Goal: Transaction & Acquisition: Purchase product/service

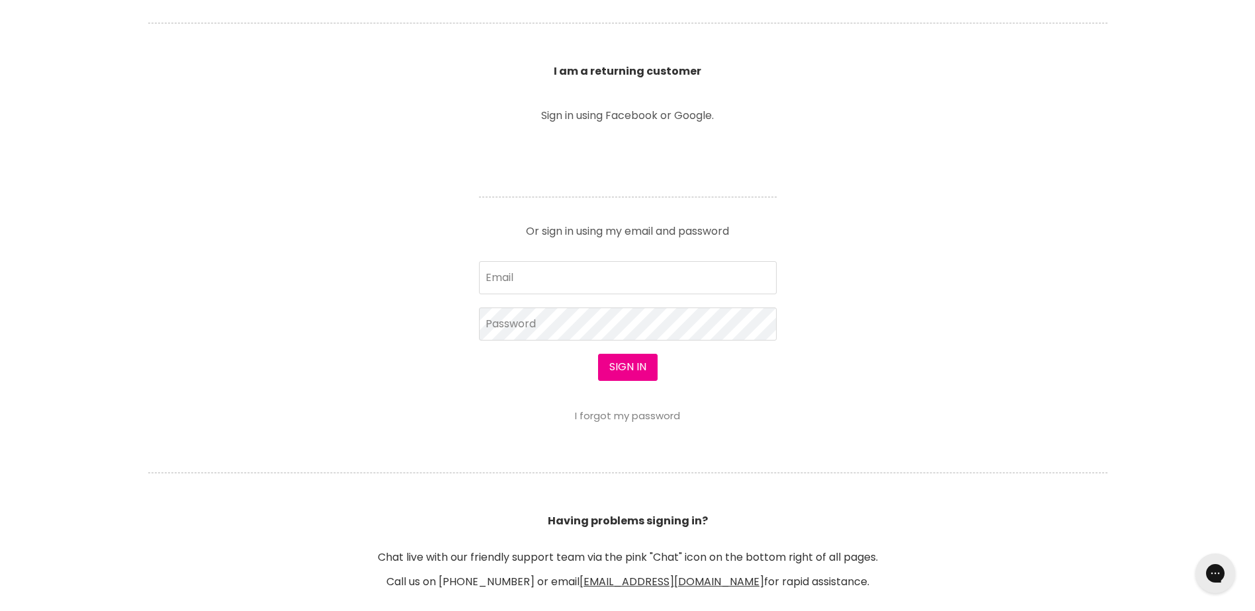
scroll to position [463, 0]
click at [552, 271] on input "Email" at bounding box center [628, 277] width 298 height 33
click at [618, 364] on button "Sign in" at bounding box center [628, 366] width 60 height 26
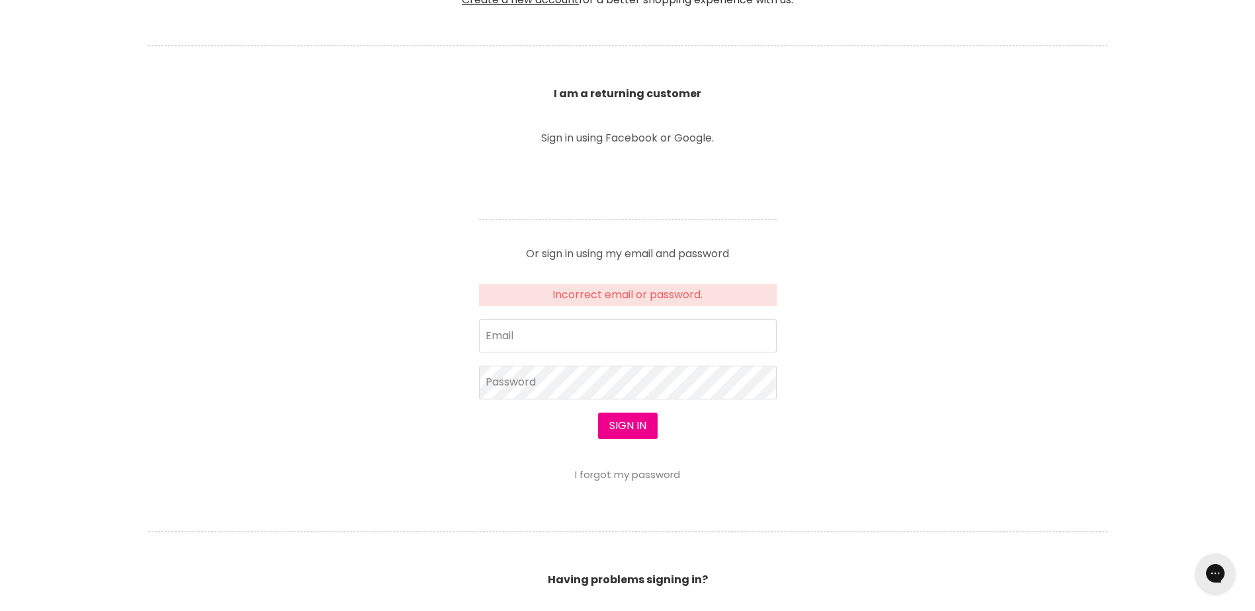
scroll to position [463, 0]
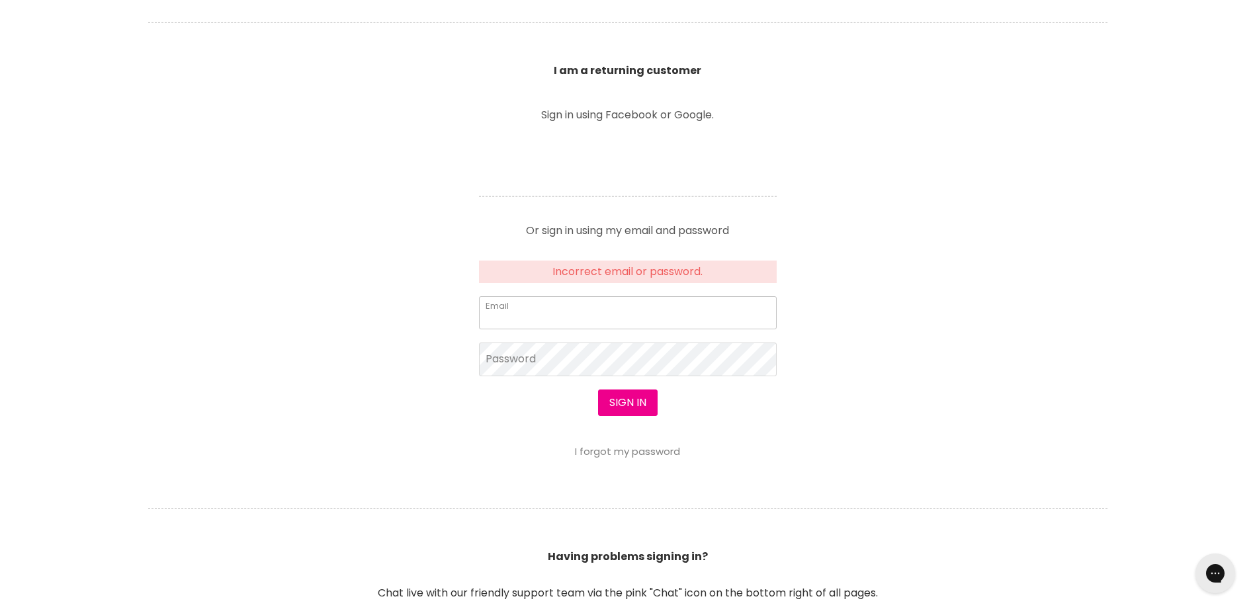
click at [626, 307] on input "Email" at bounding box center [628, 312] width 298 height 33
click at [568, 307] on input "Email" at bounding box center [628, 312] width 298 height 33
type input "akollosche@outlook.com"
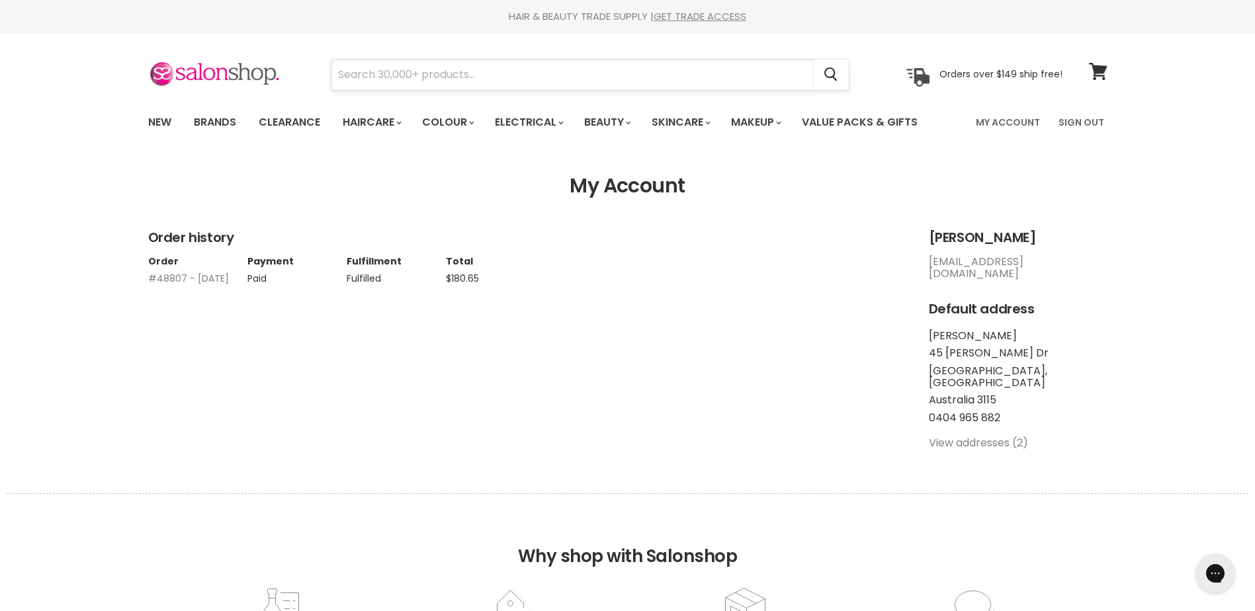
click at [579, 82] on input "Search" at bounding box center [572, 75] width 482 height 30
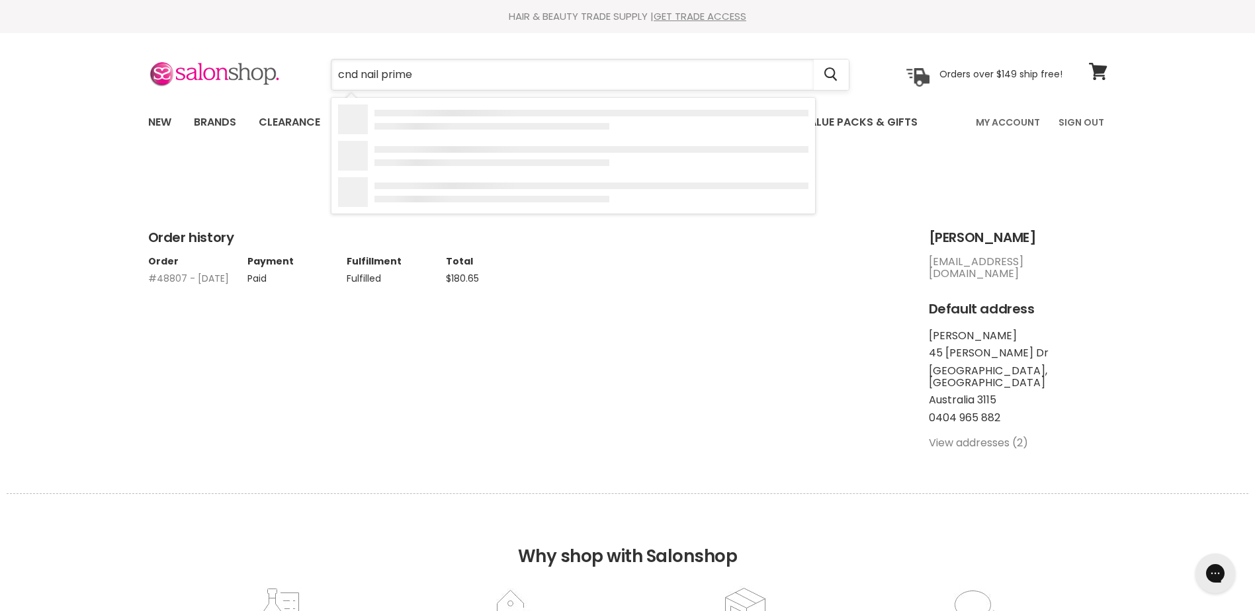
type input "cnd nail primer"
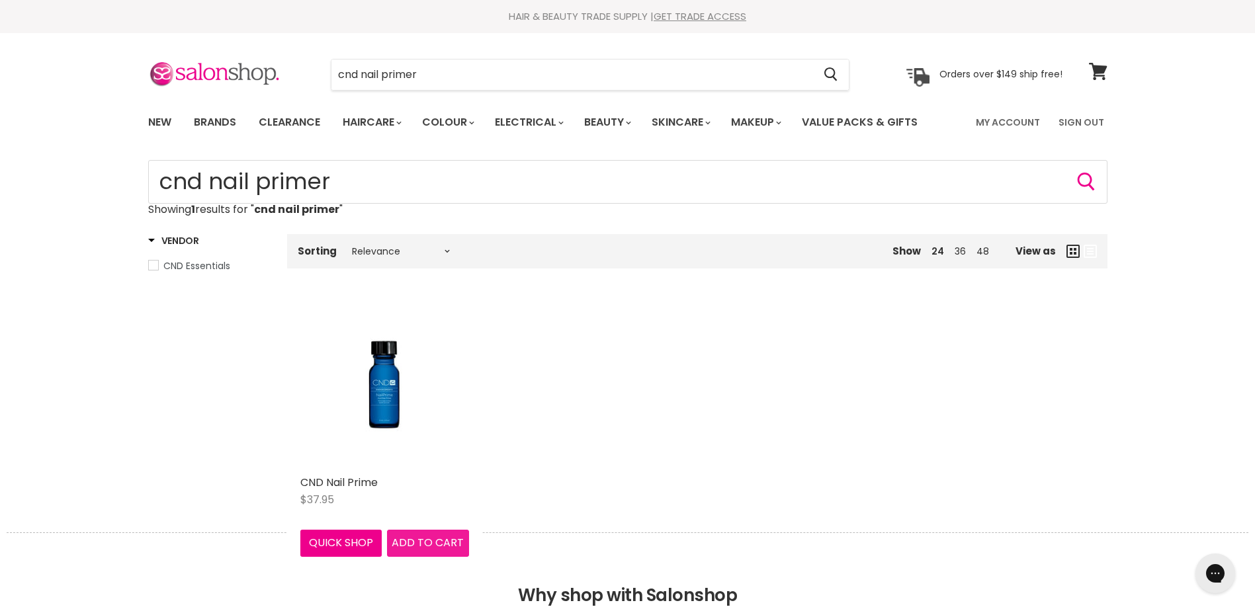
click at [416, 550] on span "Add to cart" at bounding box center [428, 542] width 72 height 15
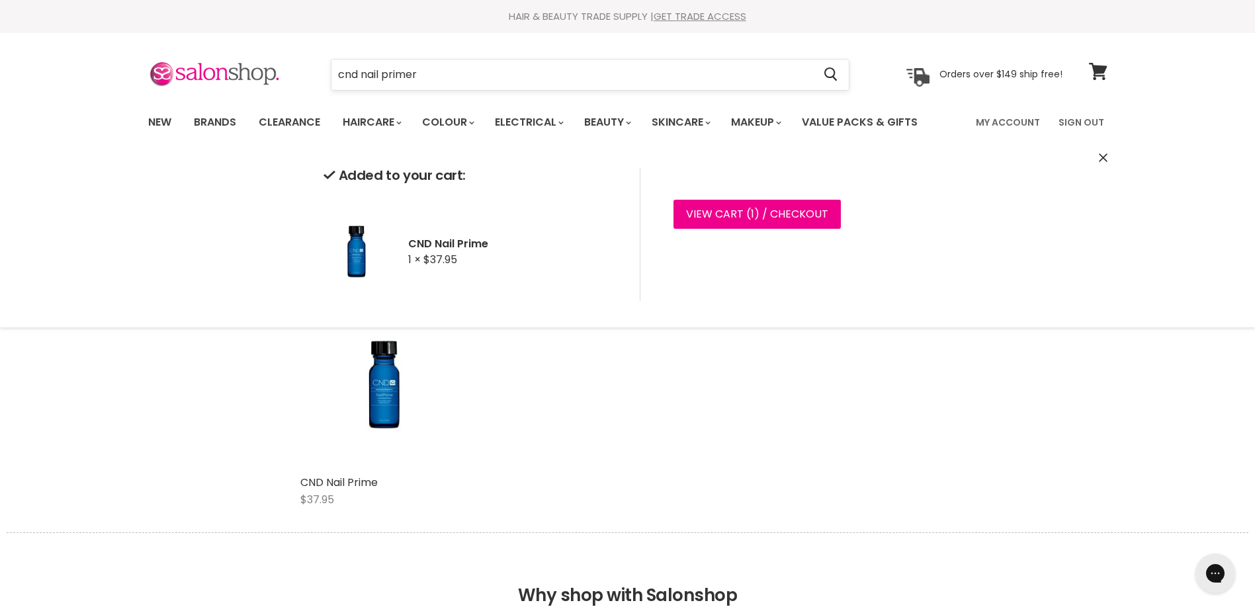
click at [429, 77] on input "cnd nail primer" at bounding box center [572, 75] width 482 height 30
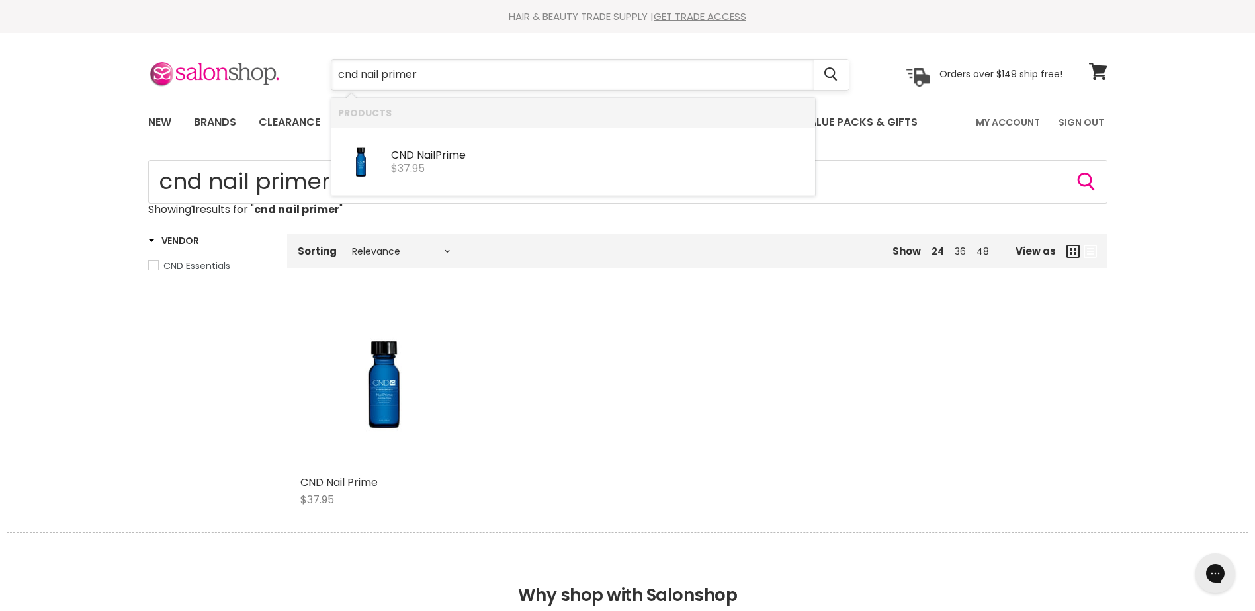
drag, startPoint x: 429, startPoint y: 77, endPoint x: 363, endPoint y: 78, distance: 66.1
click at [363, 78] on input "cnd nail primer" at bounding box center [572, 75] width 482 height 30
type input "cnd shellac base"
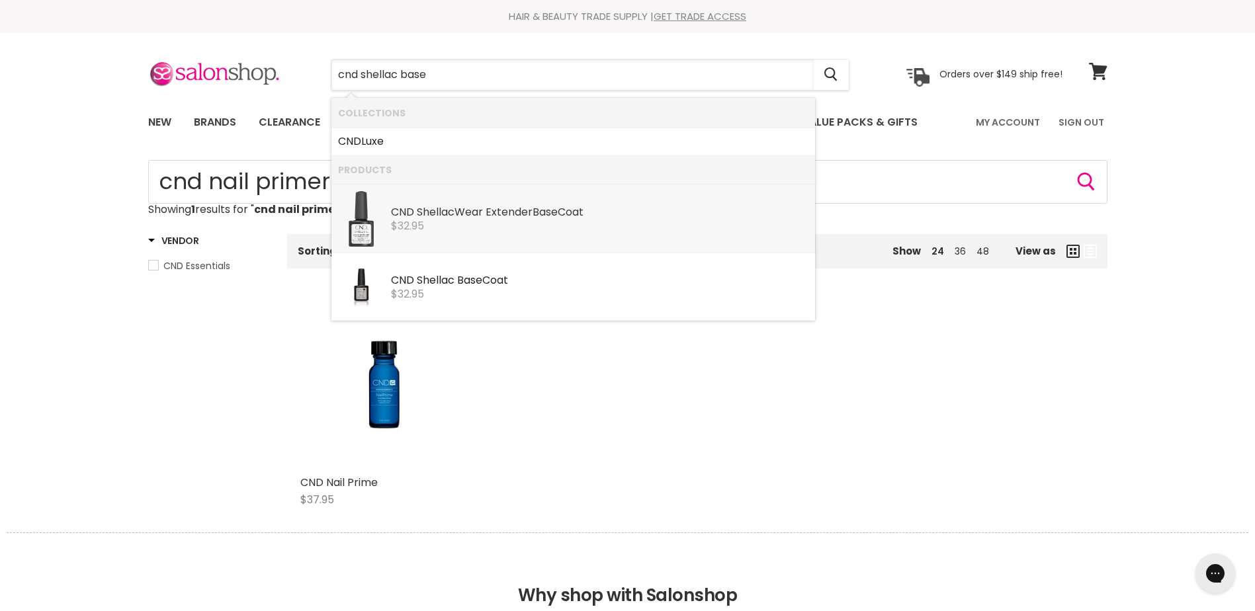
click at [581, 214] on div "CND Shellac Wear Extender Base Coat" at bounding box center [599, 213] width 417 height 14
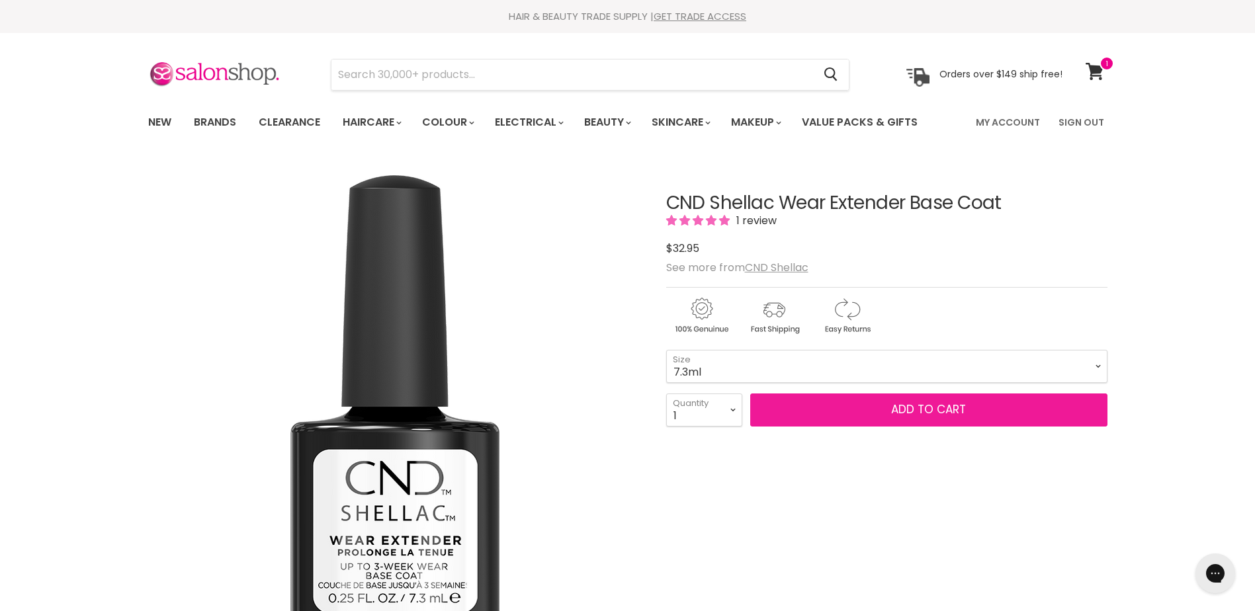
click at [941, 409] on span "Add to cart" at bounding box center [928, 409] width 75 height 16
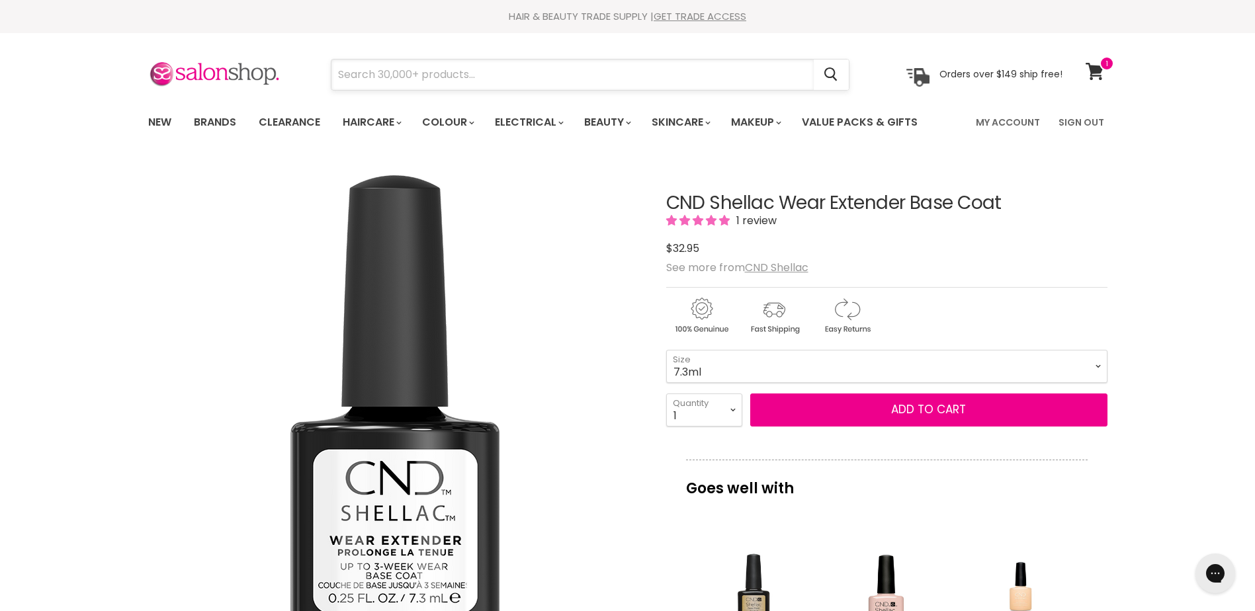
click at [447, 76] on input "Search" at bounding box center [572, 75] width 482 height 30
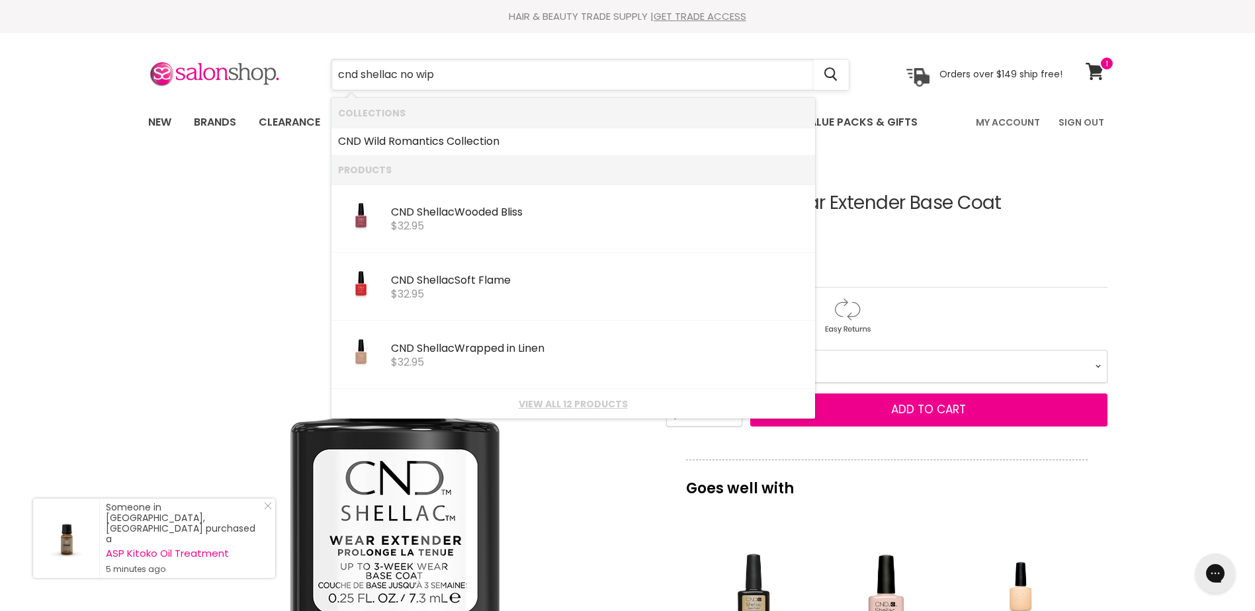
type input "cnd shellac no wipe"
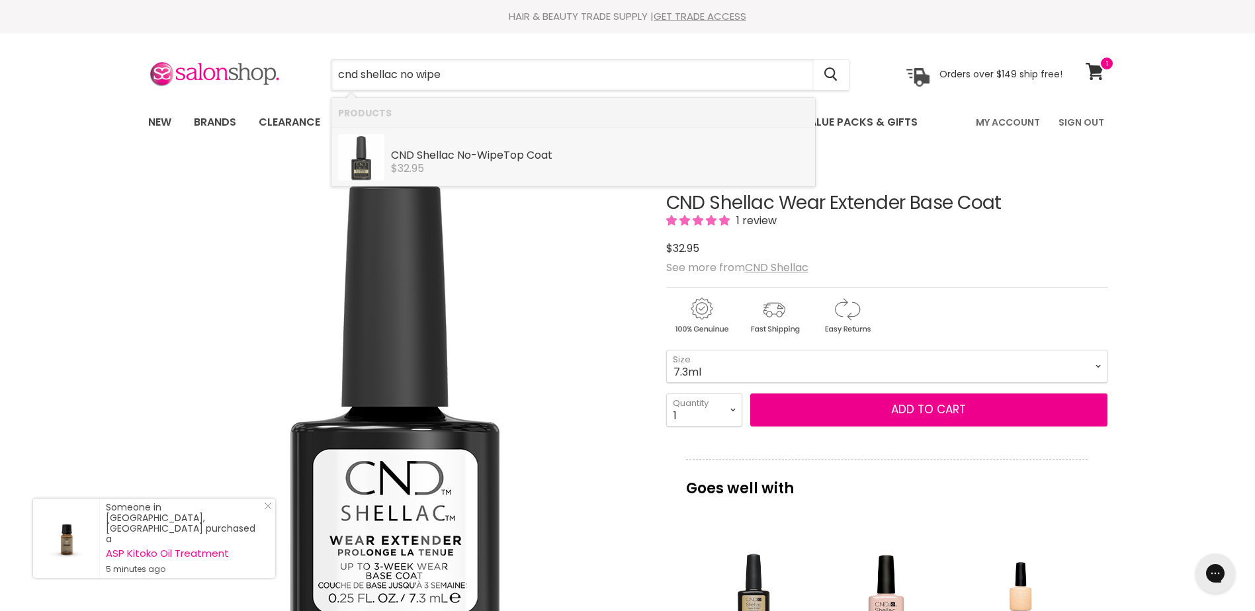
click at [478, 159] on b "Wipe" at bounding box center [490, 155] width 26 height 15
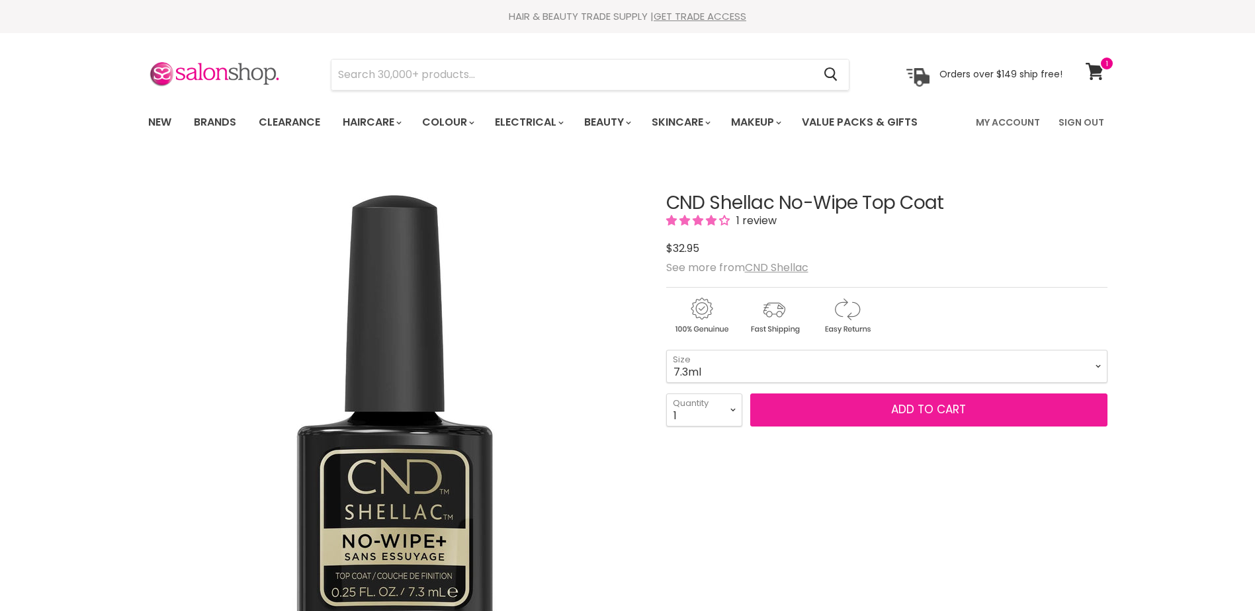
click at [934, 412] on span "Add to cart" at bounding box center [928, 409] width 75 height 16
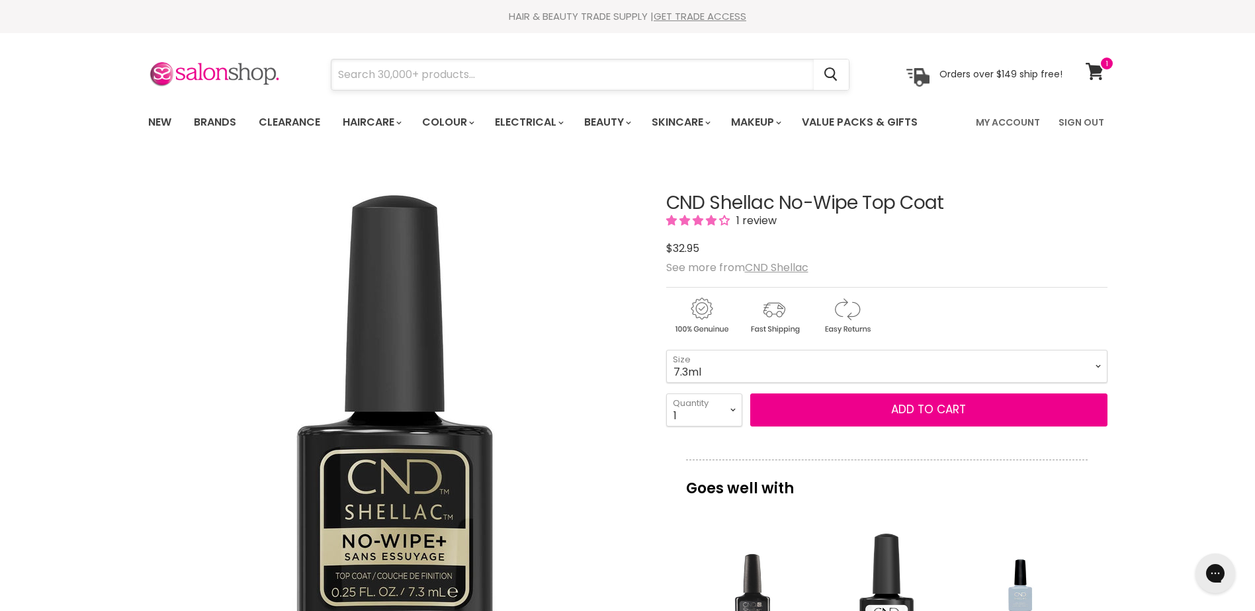
click at [415, 75] on input "Search" at bounding box center [572, 75] width 482 height 30
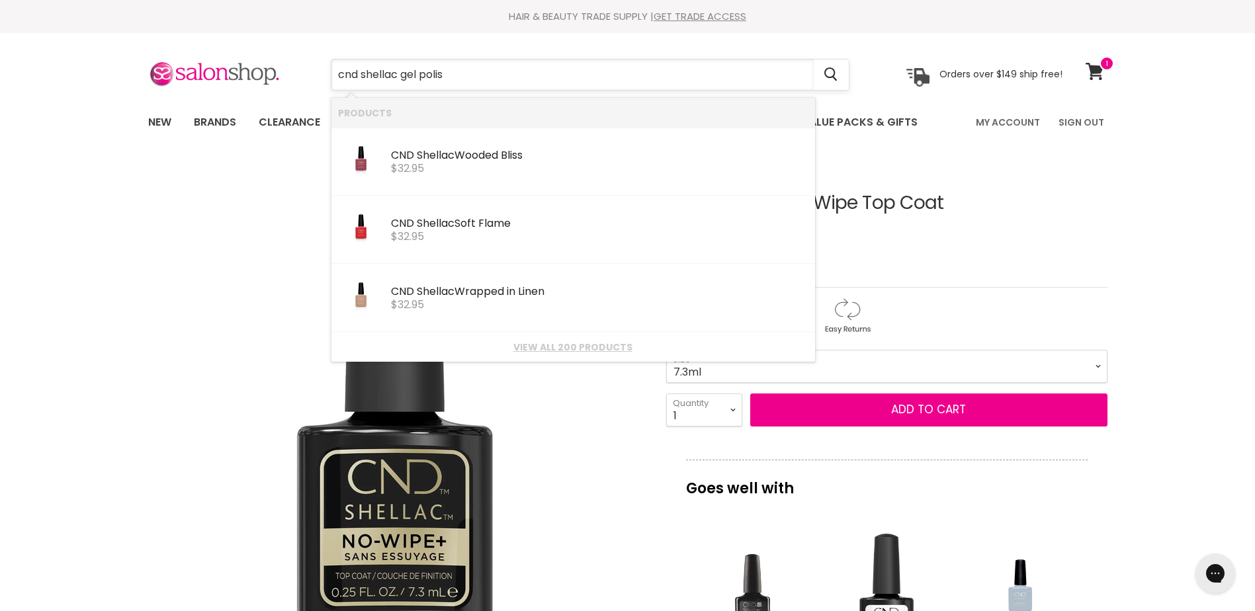
type input "cnd shellac gel polish"
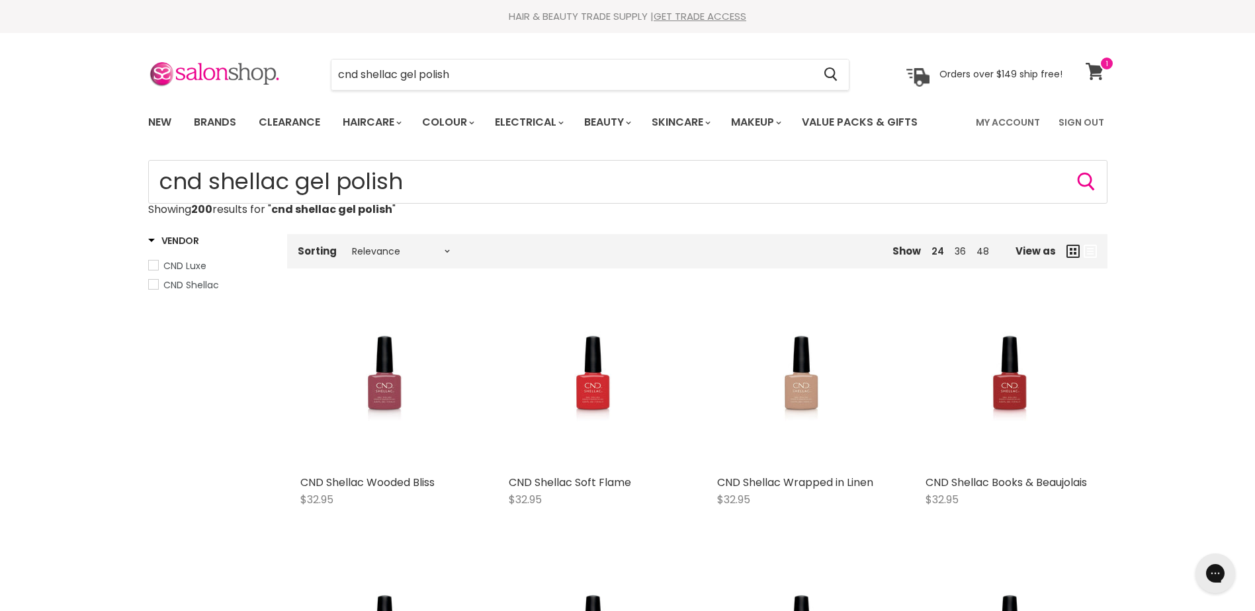
click at [1106, 63] on span at bounding box center [1106, 63] width 15 height 15
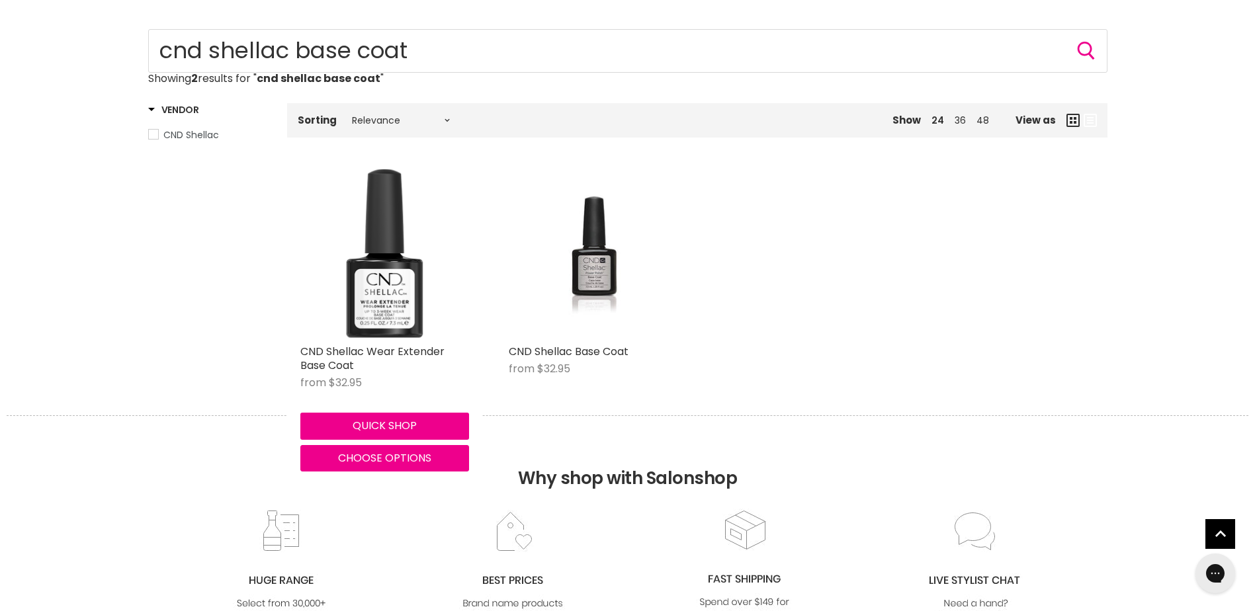
scroll to position [132, 0]
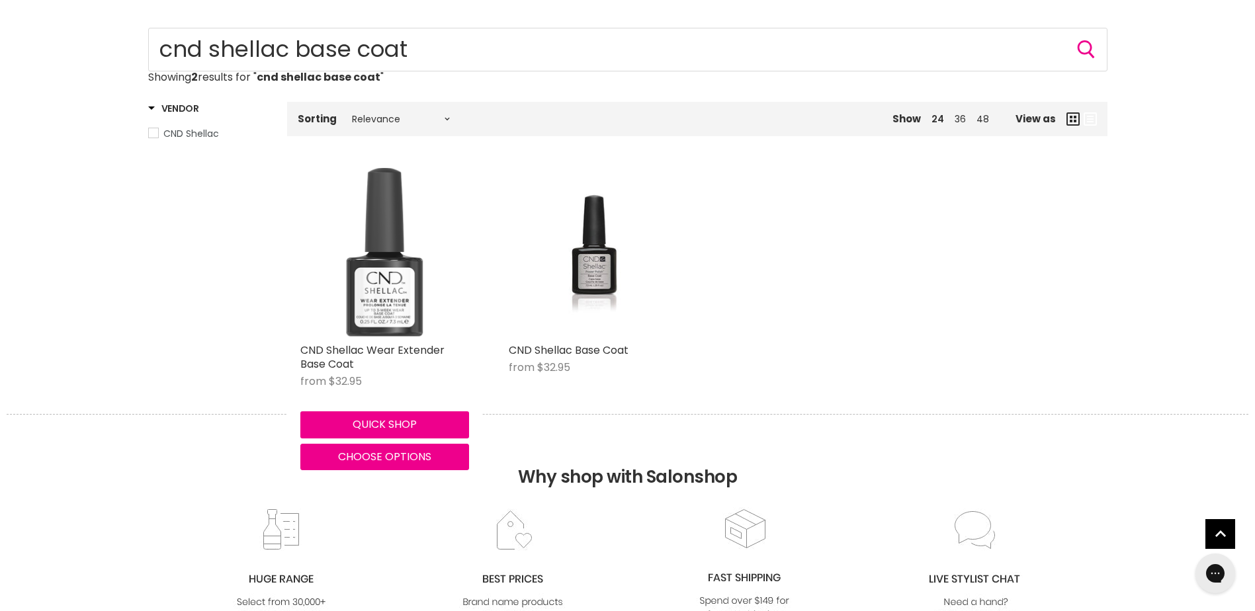
click at [389, 300] on img "Main content" at bounding box center [384, 252] width 77 height 169
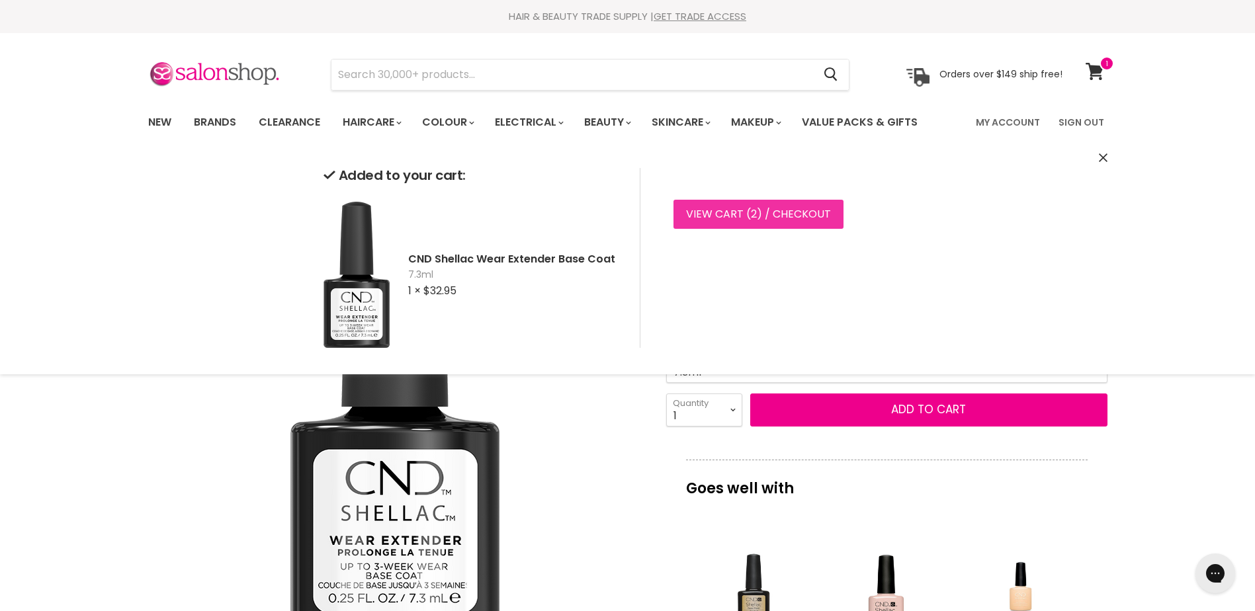
click at [755, 219] on span "2" at bounding box center [754, 213] width 6 height 15
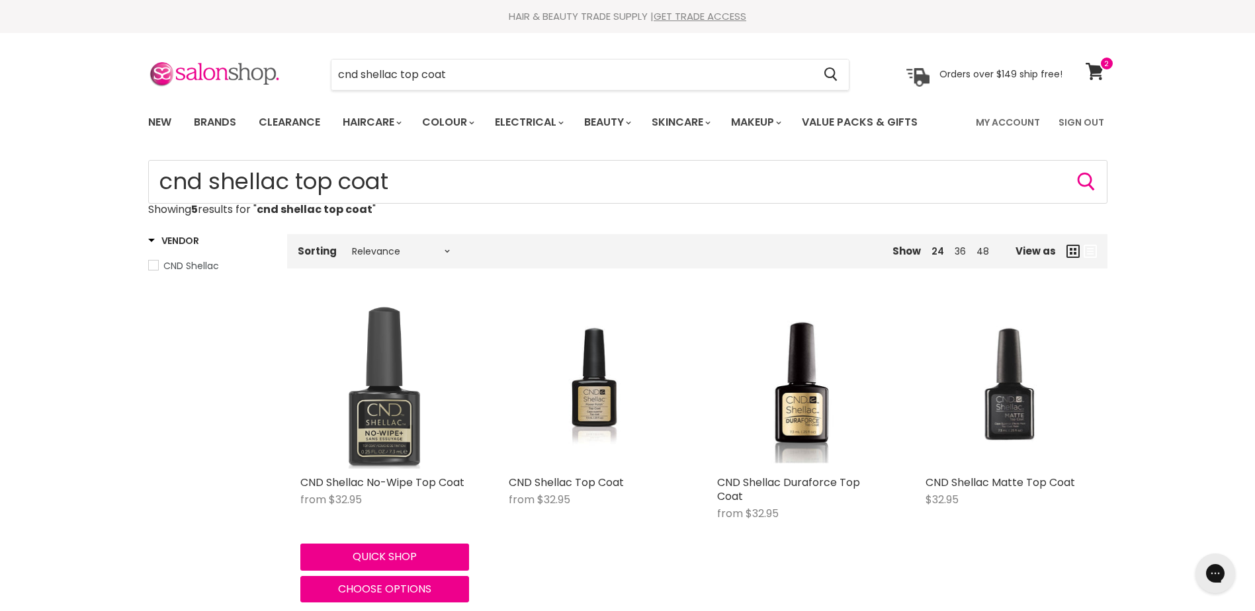
click at [365, 417] on img "Main content" at bounding box center [384, 384] width 169 height 169
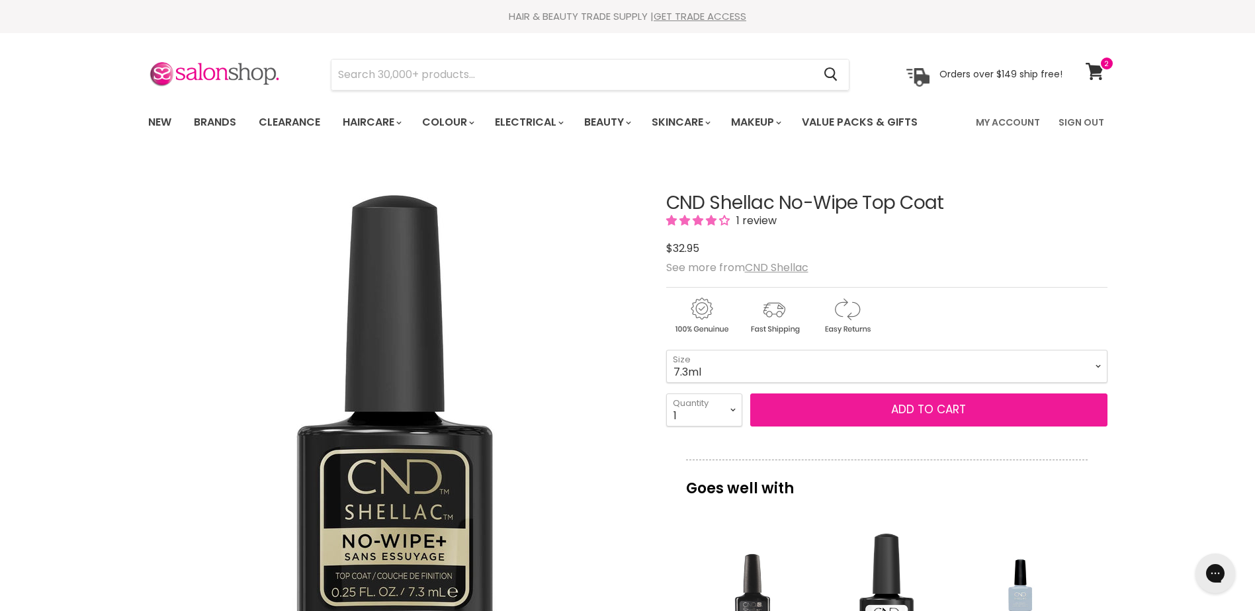
click at [929, 407] on span "Add to cart" at bounding box center [928, 409] width 75 height 16
click at [915, 407] on span "Add to cart" at bounding box center [928, 409] width 75 height 16
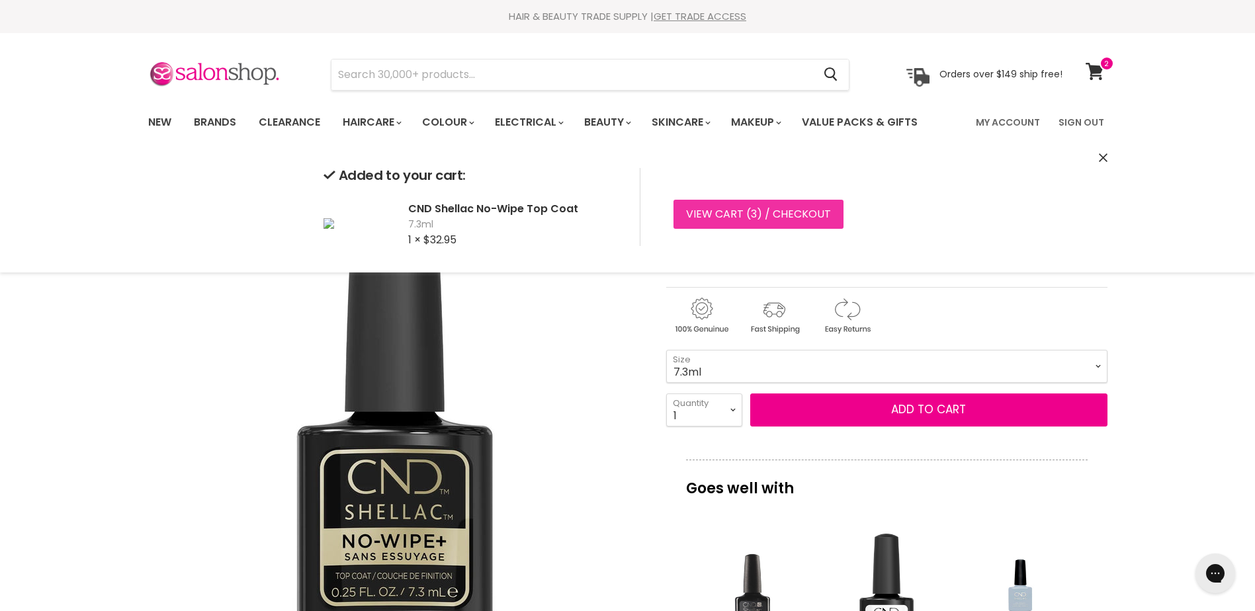
click at [742, 211] on link "View cart ( 3 ) / Checkout" at bounding box center [758, 214] width 170 height 29
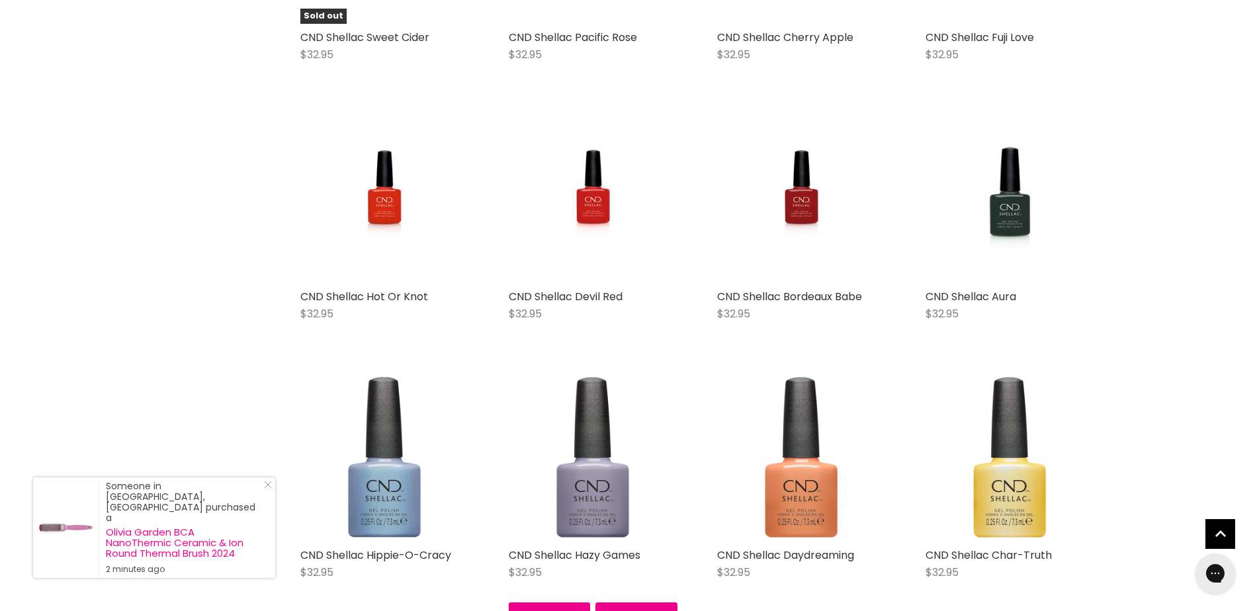
scroll to position [794, 0]
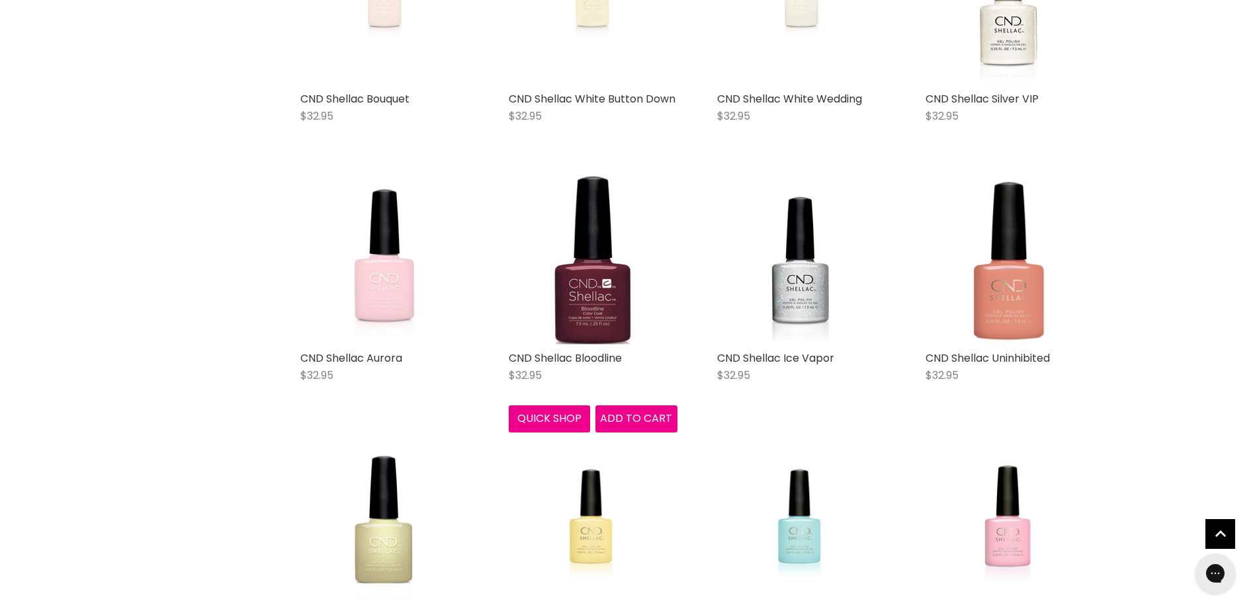
scroll to position [2778, 0]
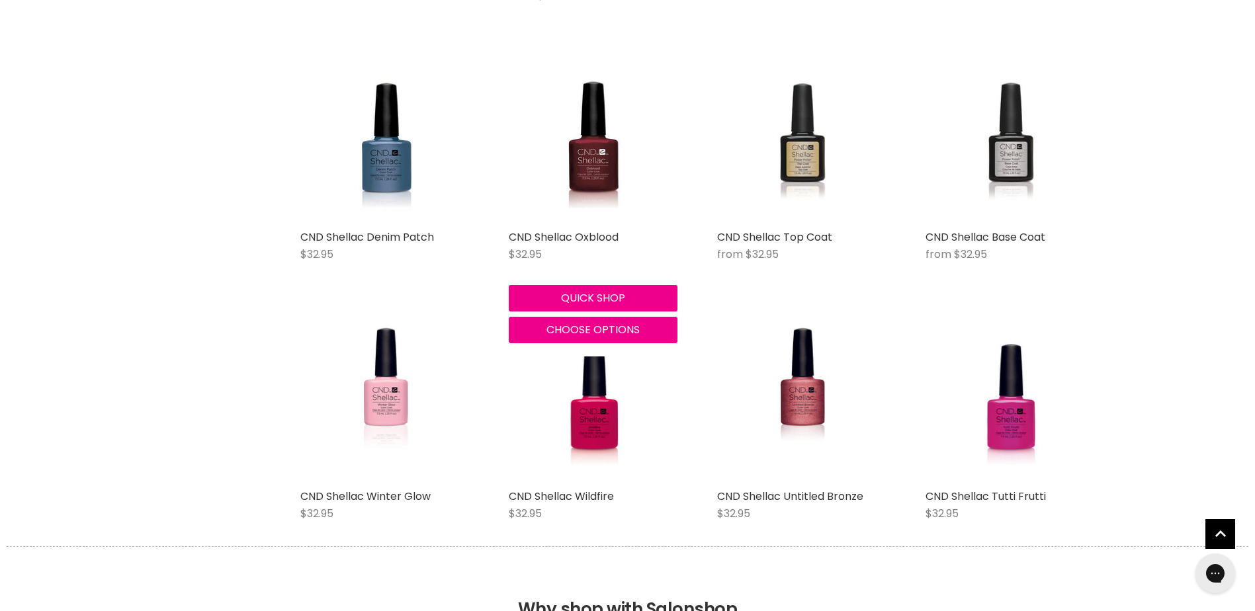
scroll to position [4432, 0]
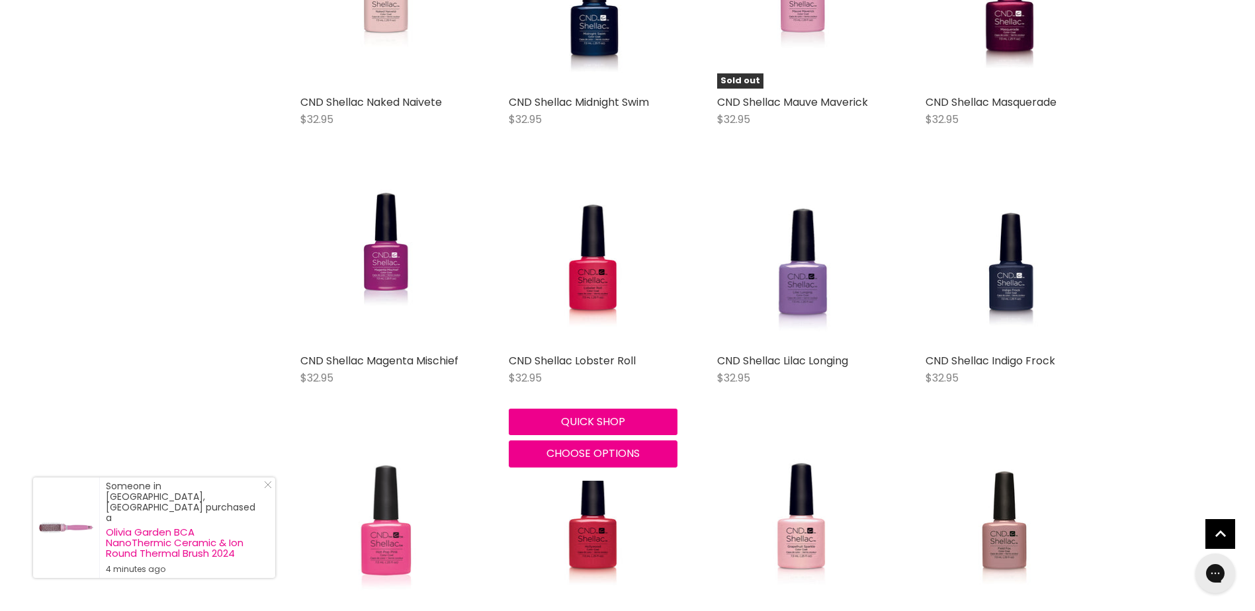
scroll to position [5887, 0]
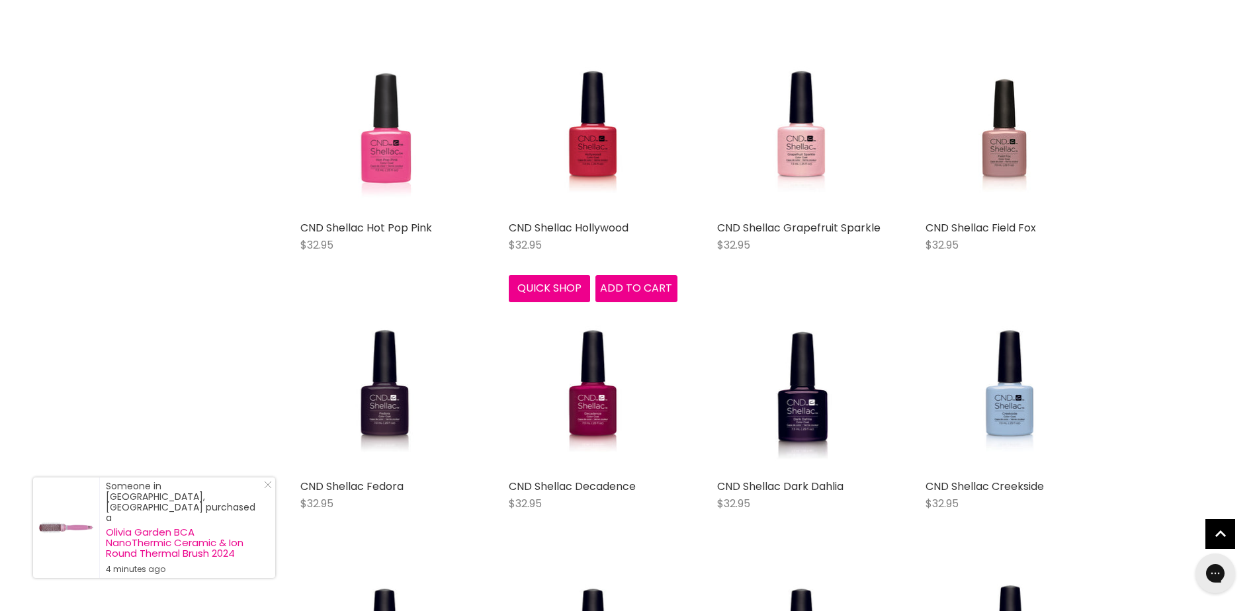
scroll to position [6284, 0]
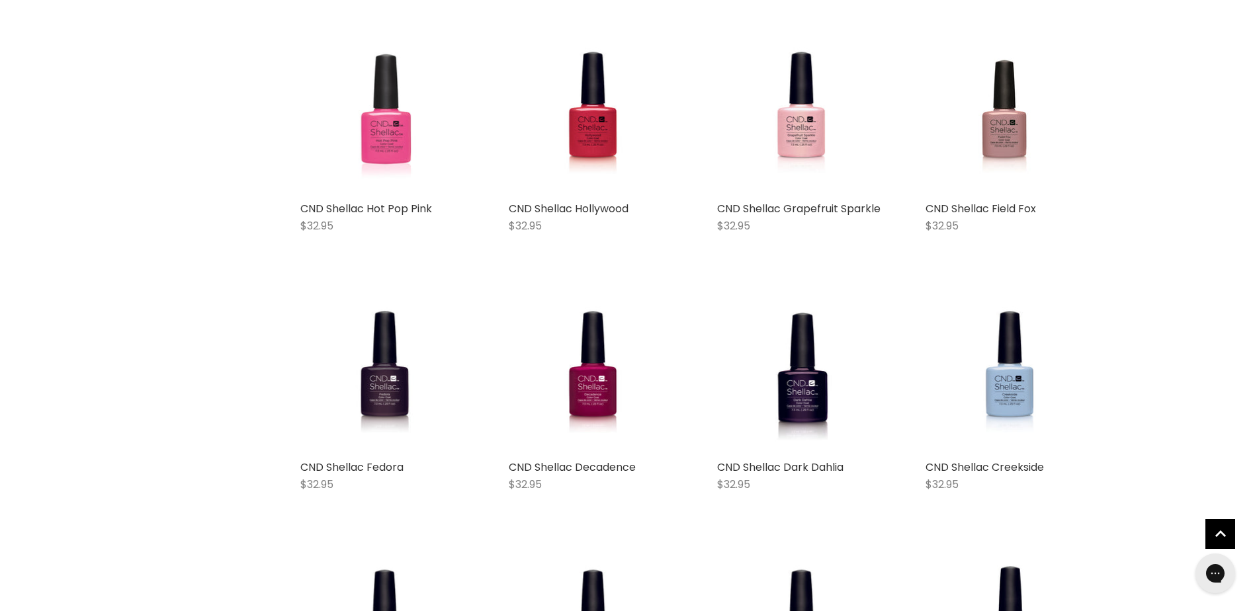
click at [635, 261] on span "Add to cart" at bounding box center [636, 268] width 72 height 15
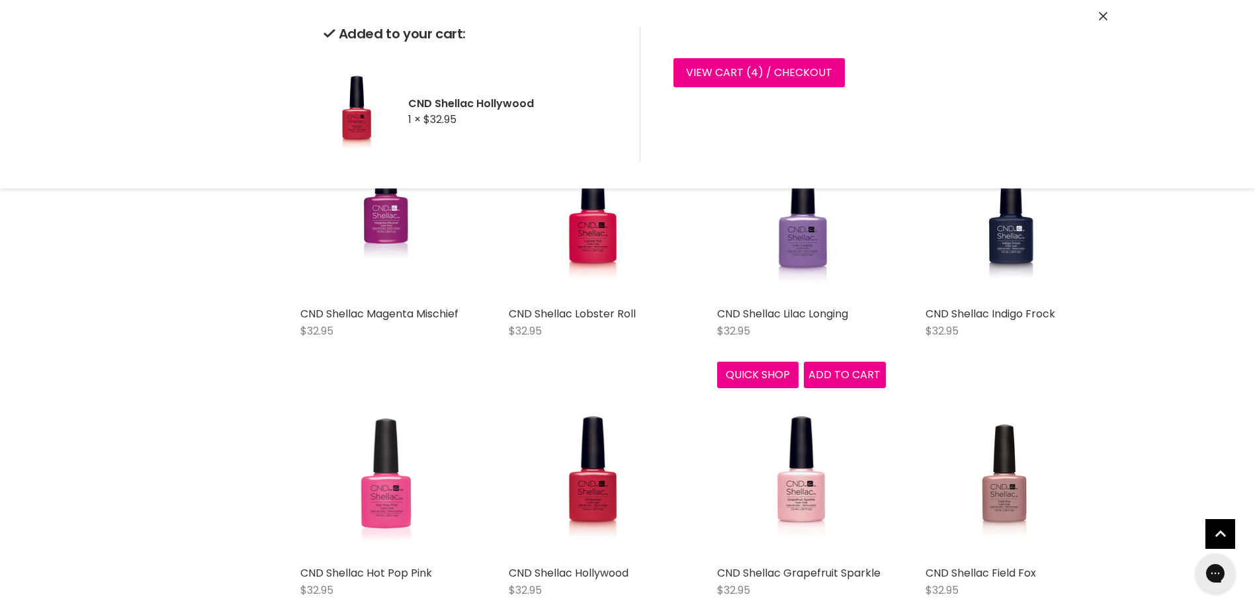
scroll to position [9128, 0]
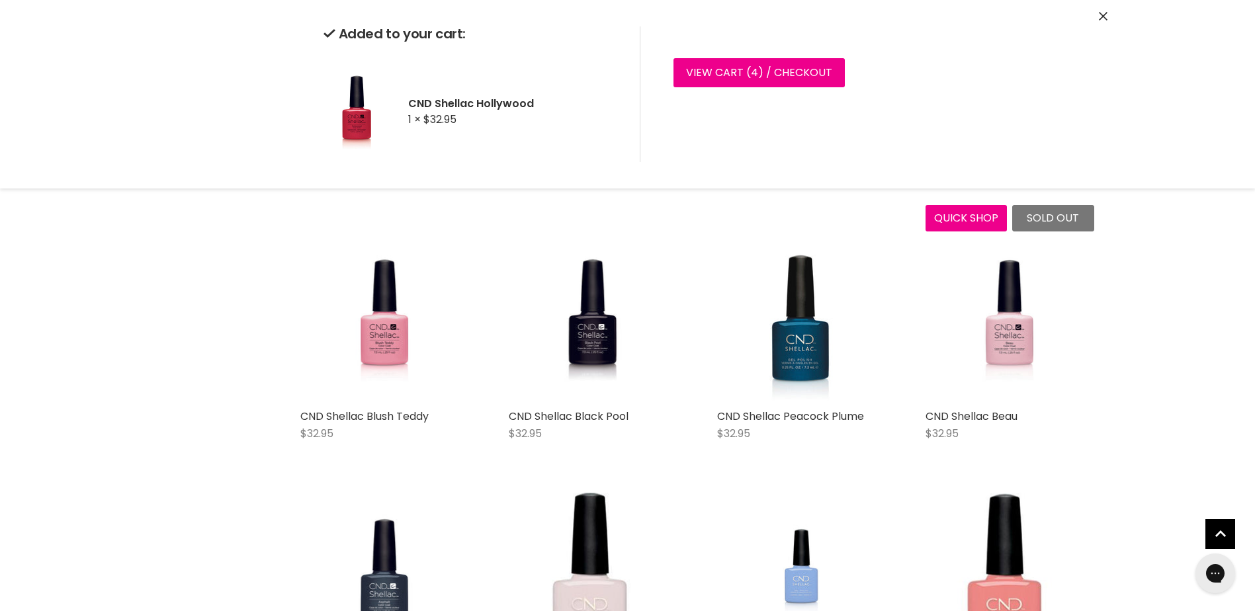
scroll to position [9988, 0]
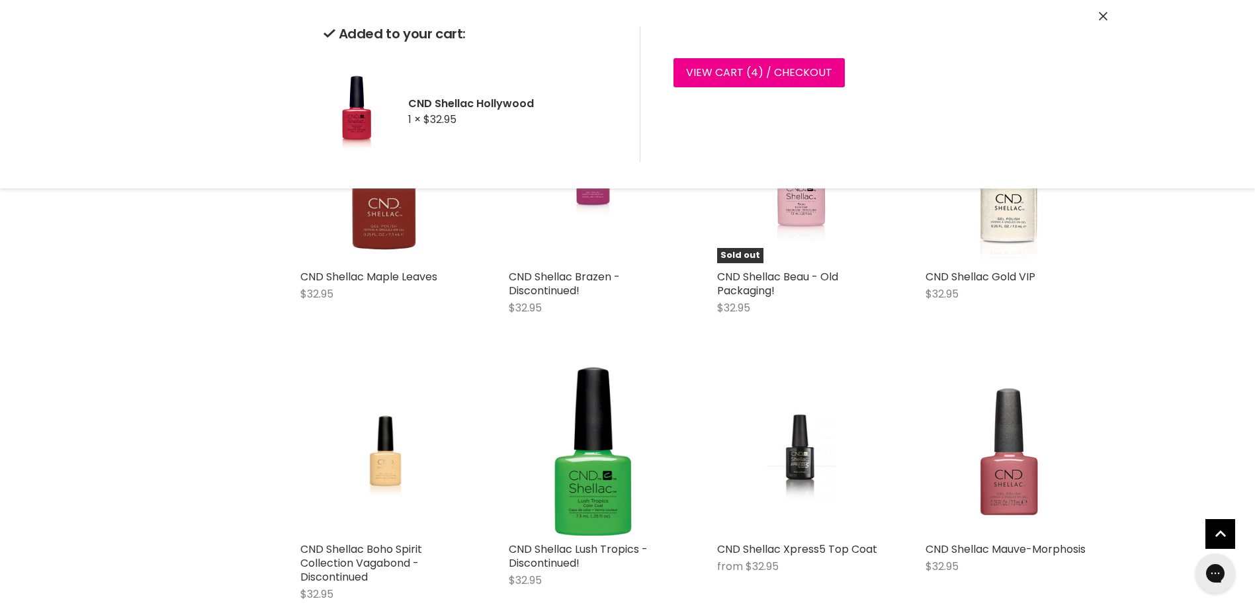
scroll to position [11641, 0]
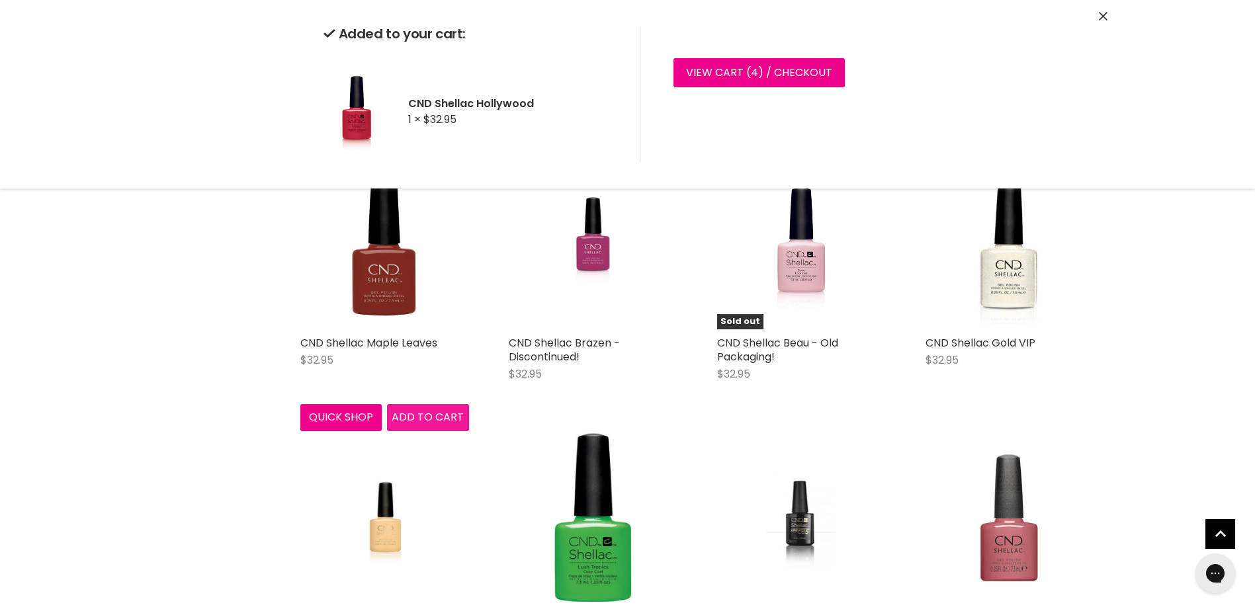
click at [427, 409] on span "Add to cart" at bounding box center [428, 416] width 72 height 15
click at [428, 409] on span "Add to cart" at bounding box center [428, 416] width 72 height 15
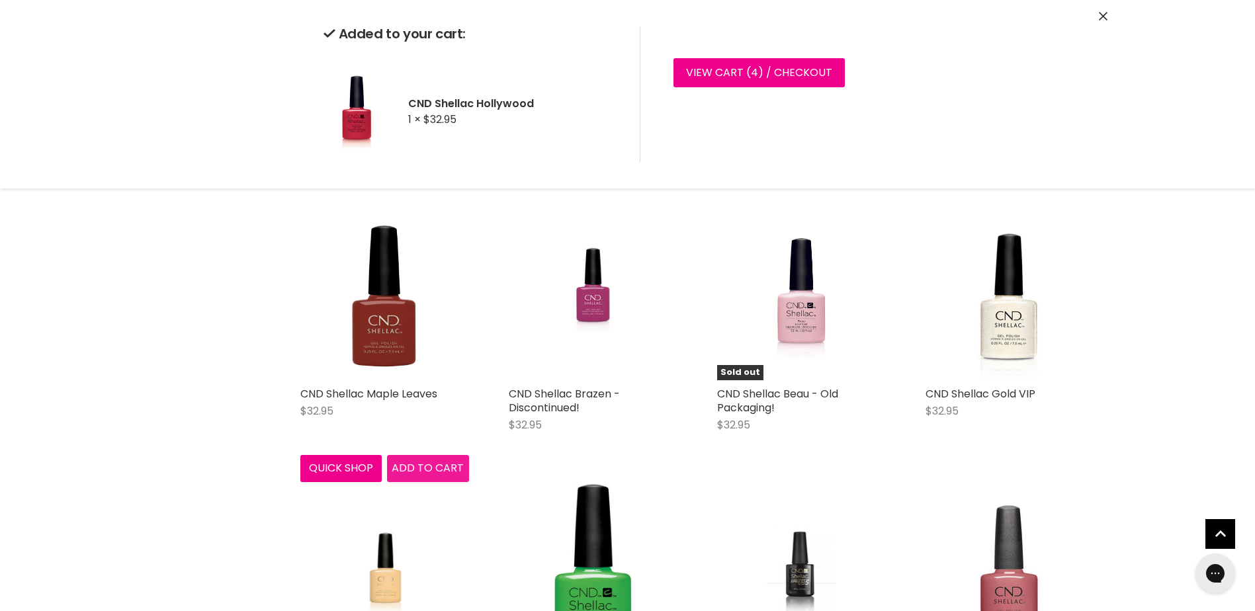
scroll to position [11575, 0]
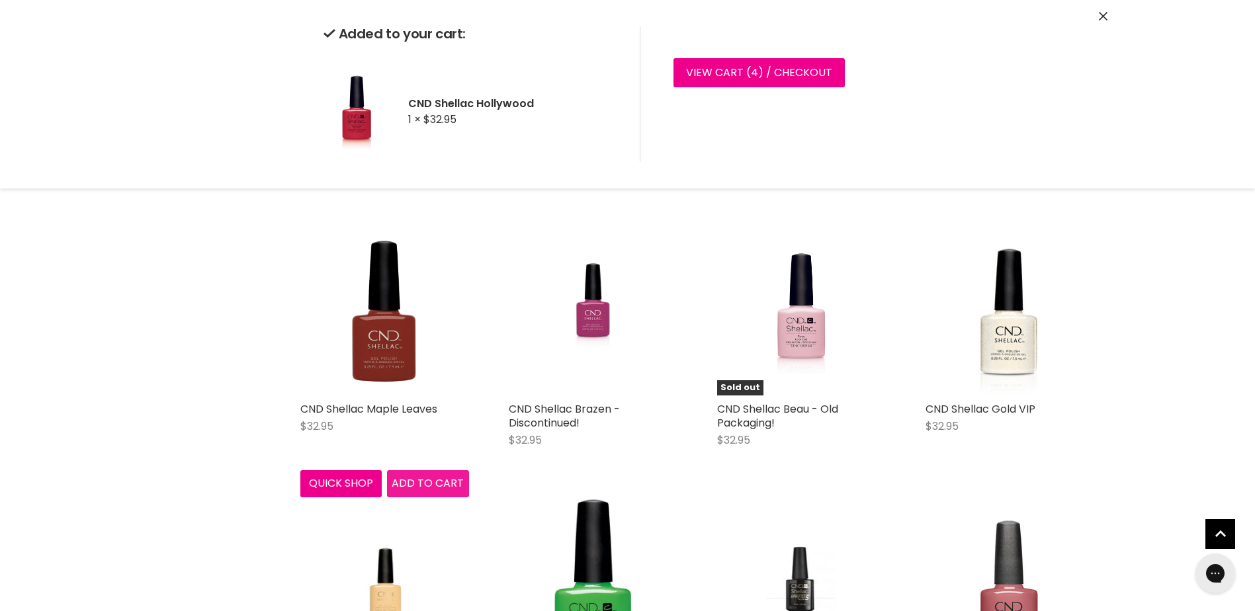
click at [427, 476] on span "Add to cart" at bounding box center [428, 483] width 72 height 15
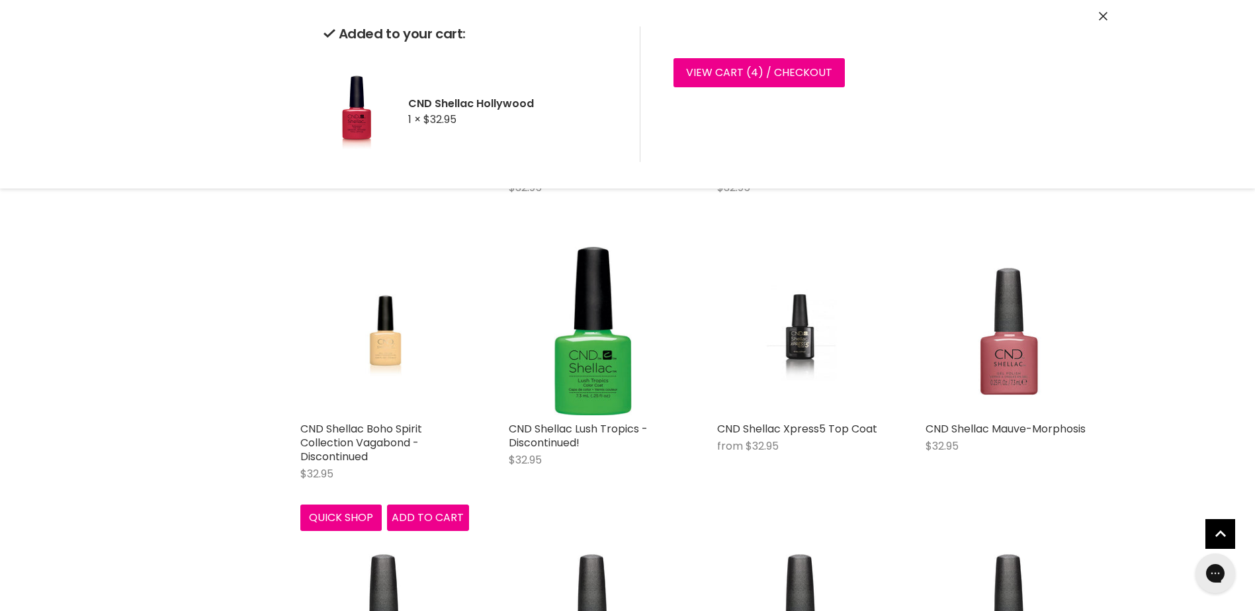
scroll to position [11840, 0]
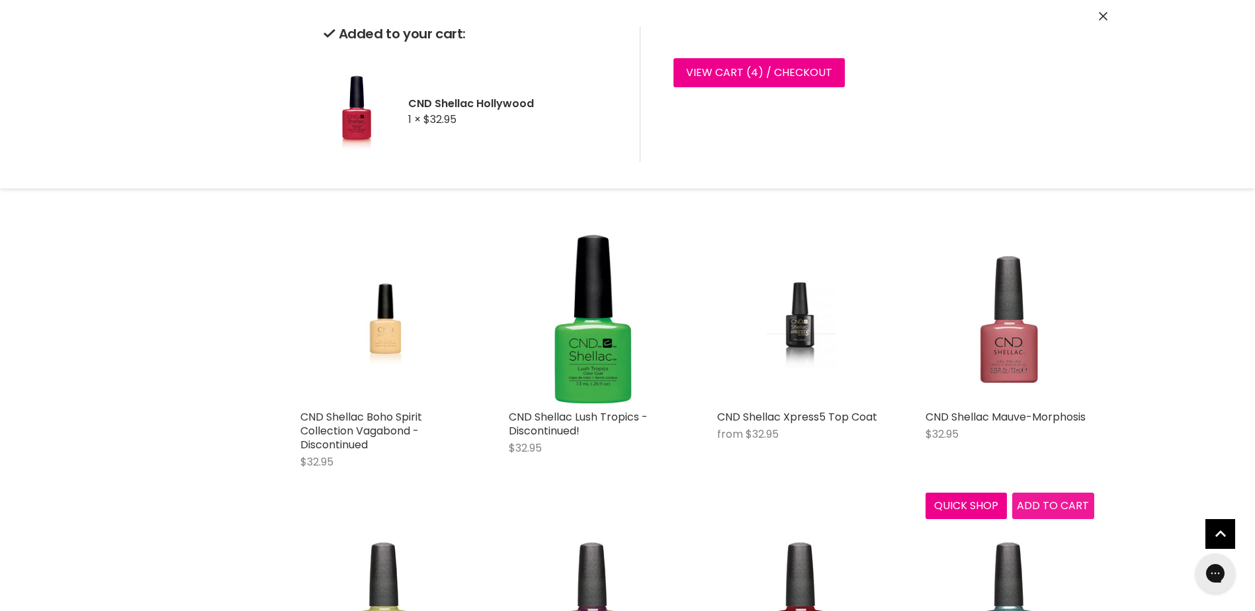
click at [1048, 498] on span "Add to cart" at bounding box center [1053, 505] width 72 height 15
click at [1001, 327] on img "Main content" at bounding box center [1009, 319] width 169 height 169
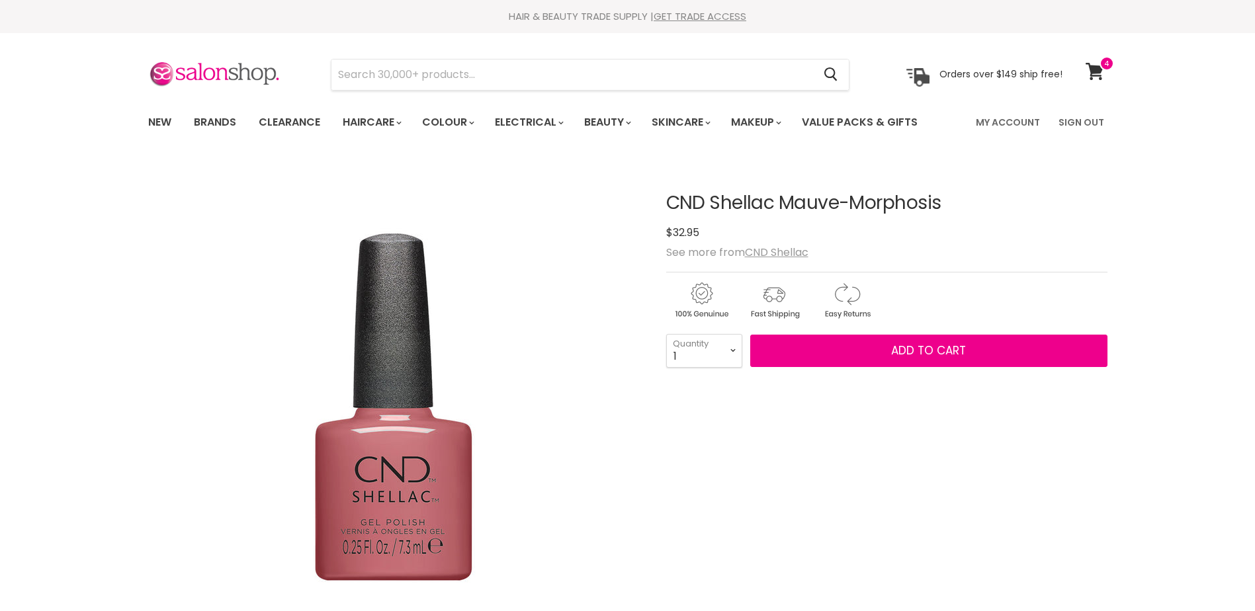
click at [939, 349] on span "Add to cart" at bounding box center [928, 351] width 75 height 16
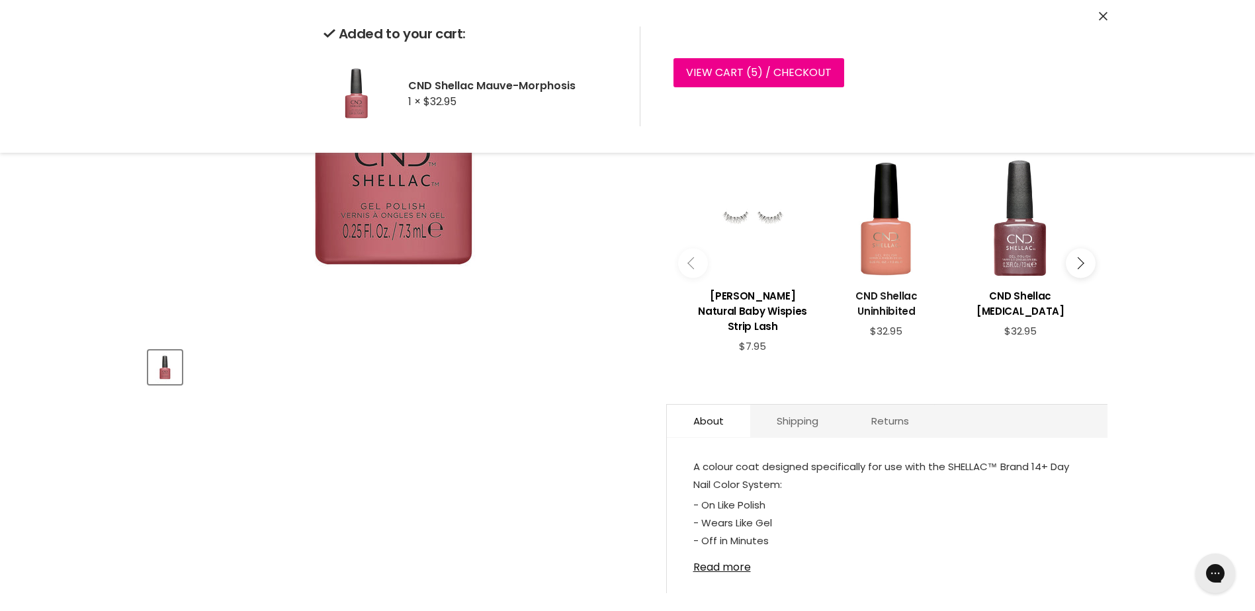
scroll to position [265, 0]
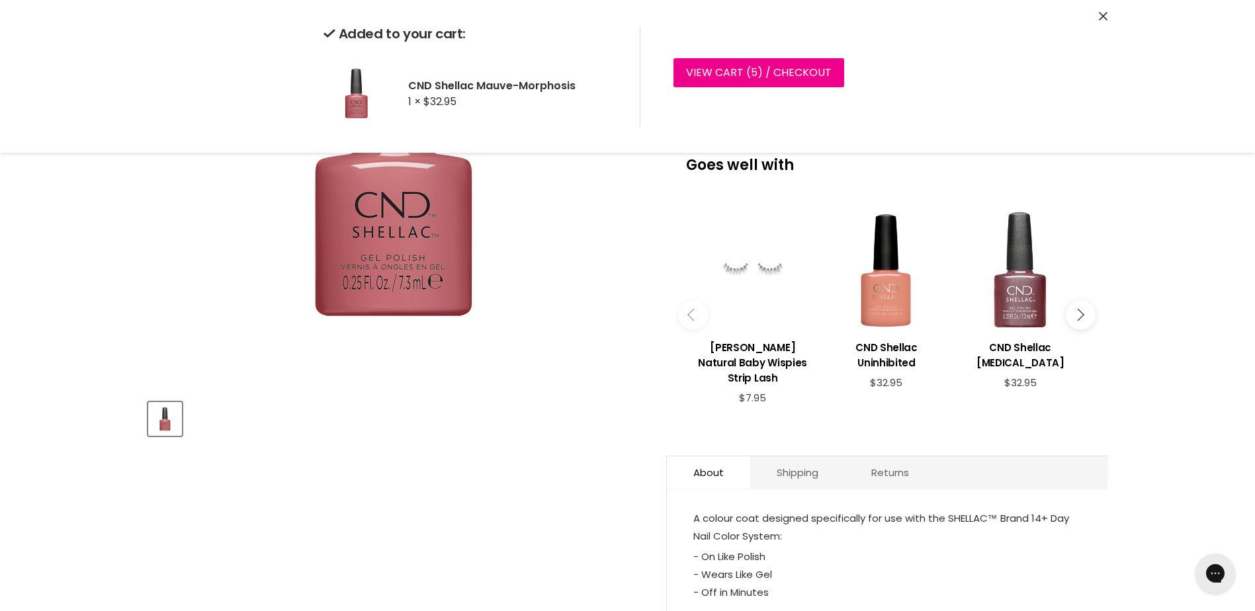
click at [1081, 309] on icon "Main content" at bounding box center [1078, 315] width 12 height 12
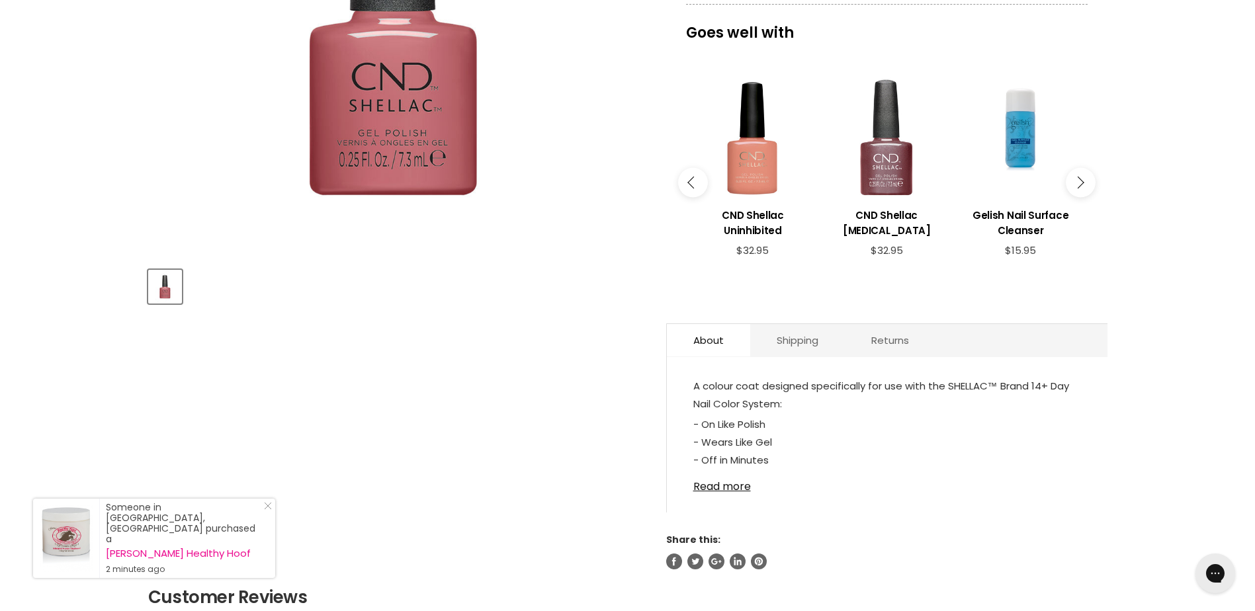
scroll to position [0, 0]
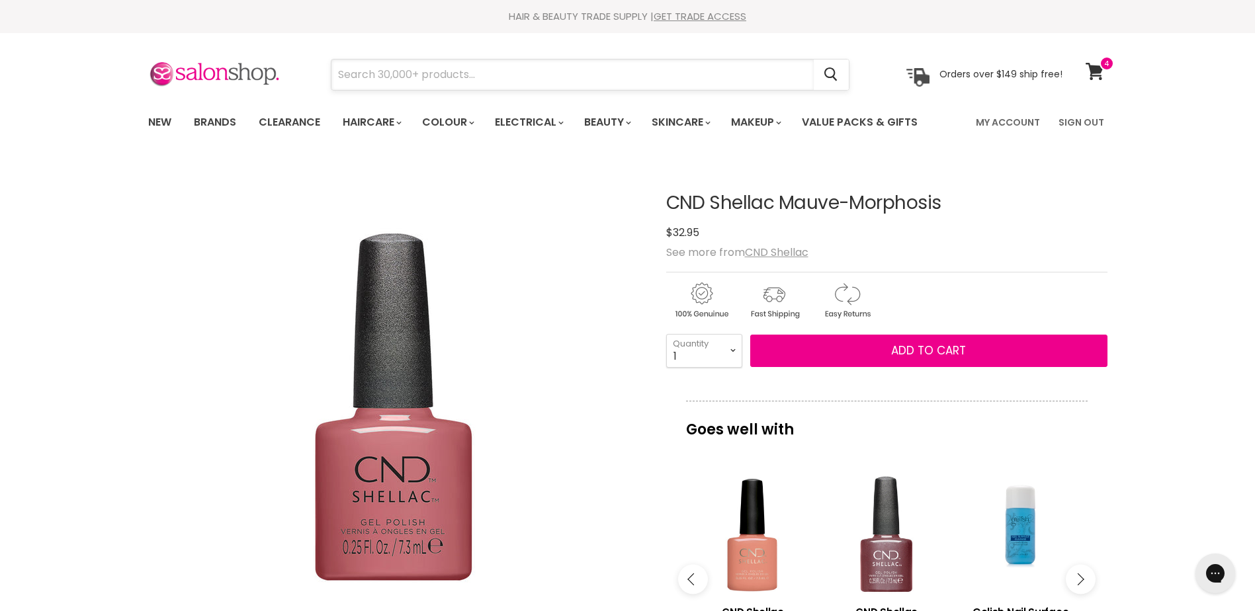
click at [472, 71] on input "Search" at bounding box center [572, 75] width 482 height 30
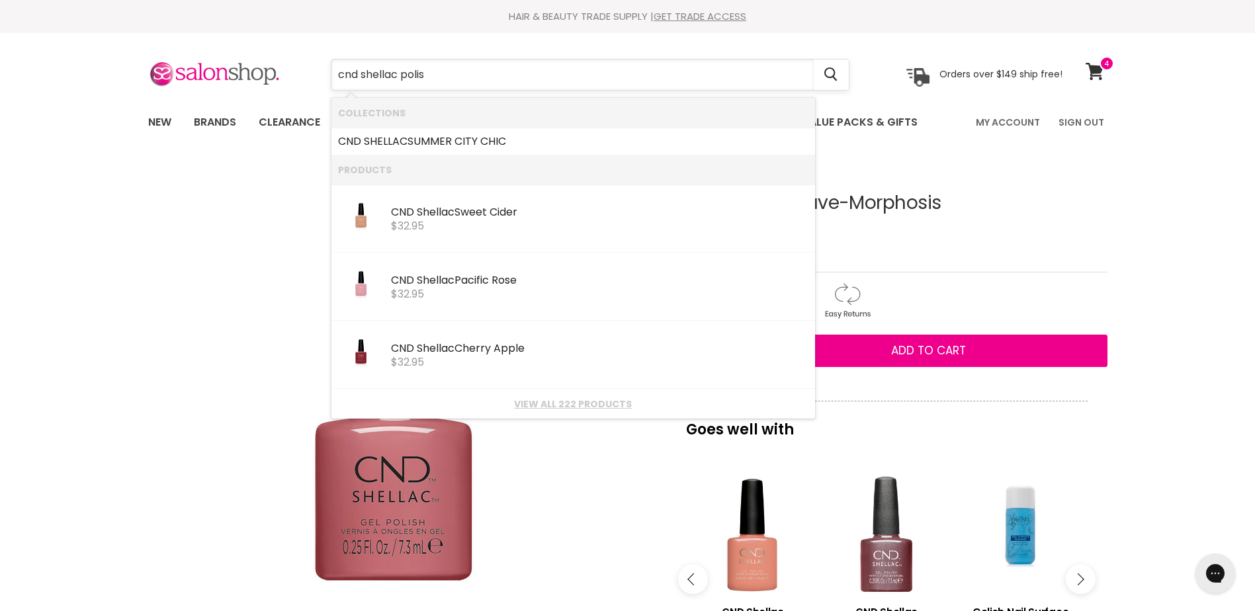
type input "cnd shellac polish"
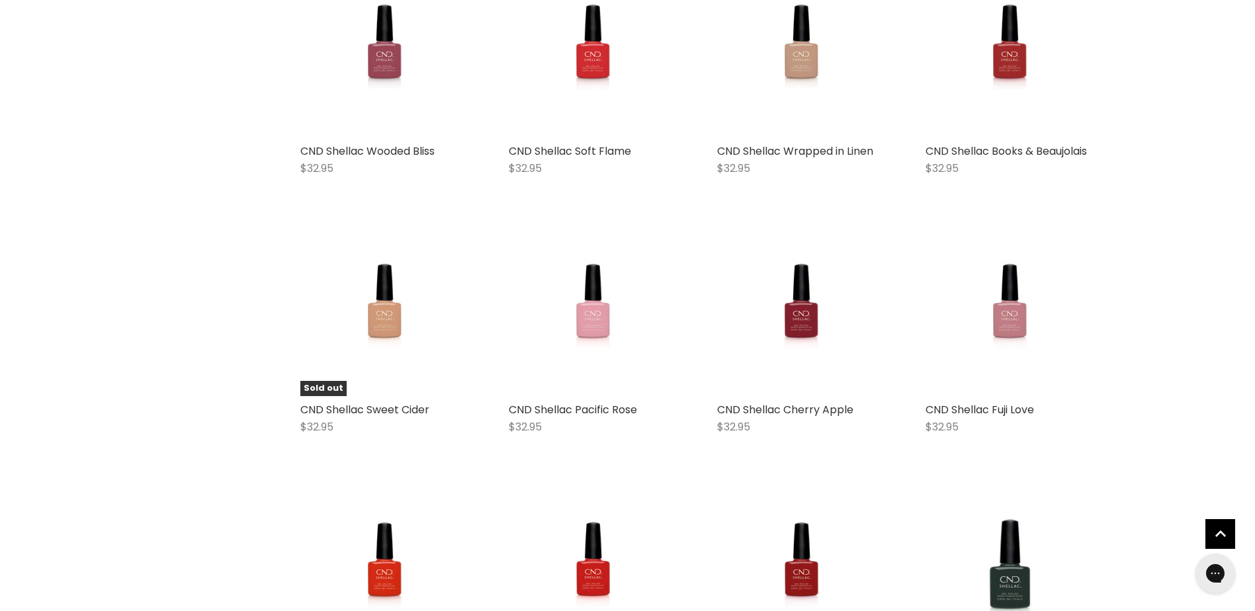
scroll to position [331, 0]
click at [1047, 470] on span "Add to cart" at bounding box center [1053, 471] width 72 height 15
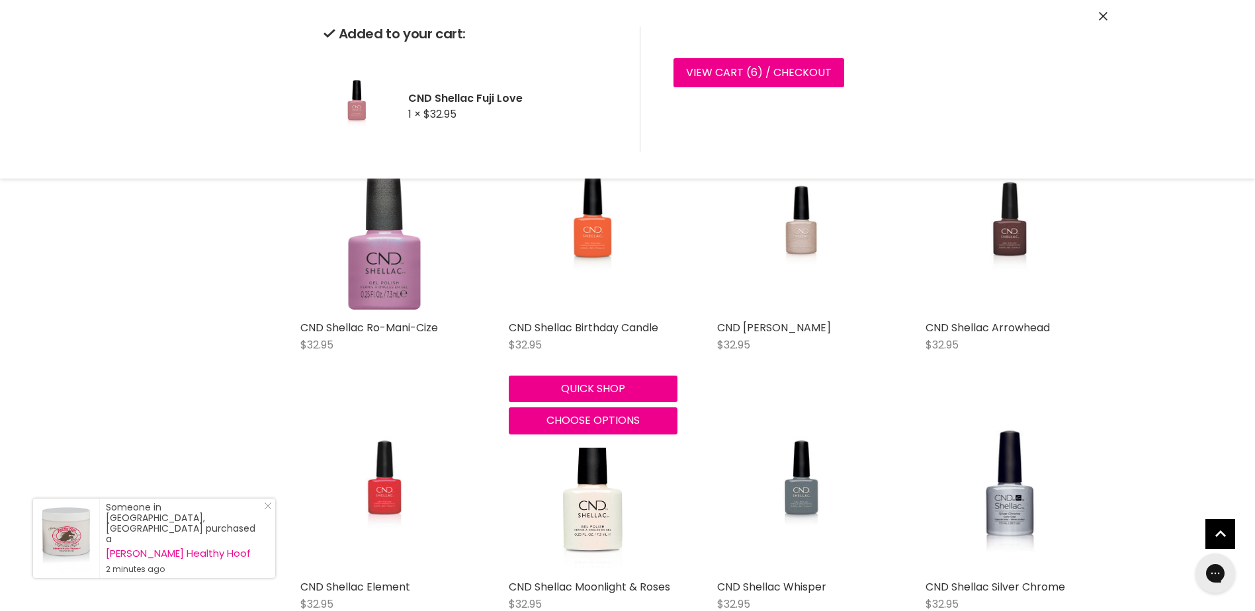
scroll to position [1191, 0]
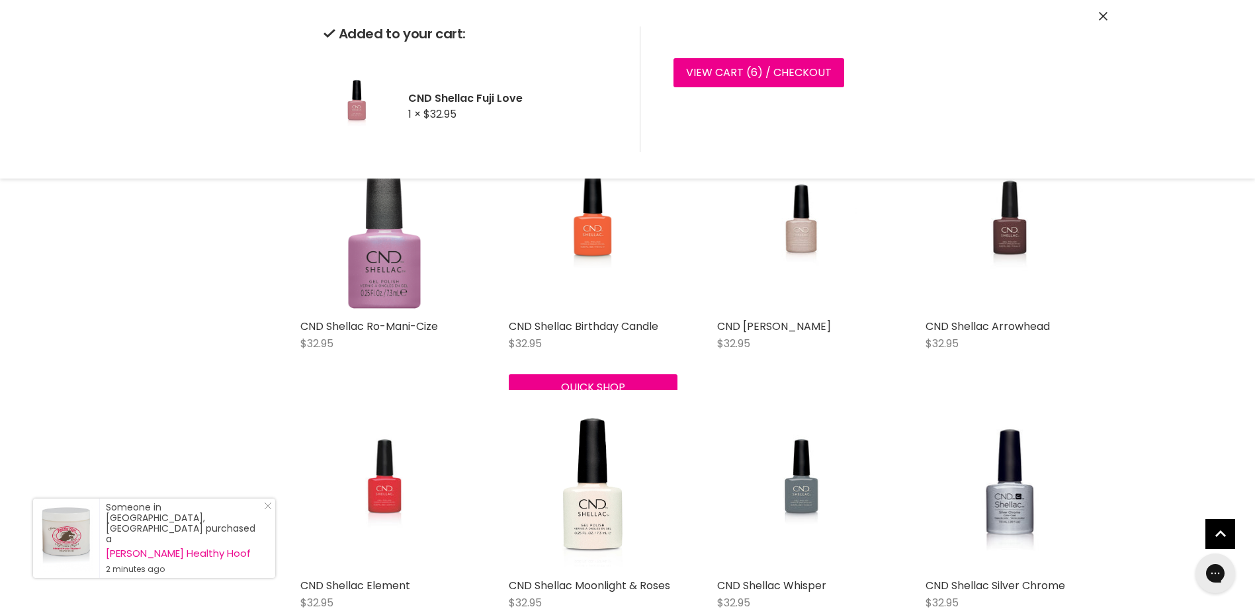
scroll to position [1191, 0]
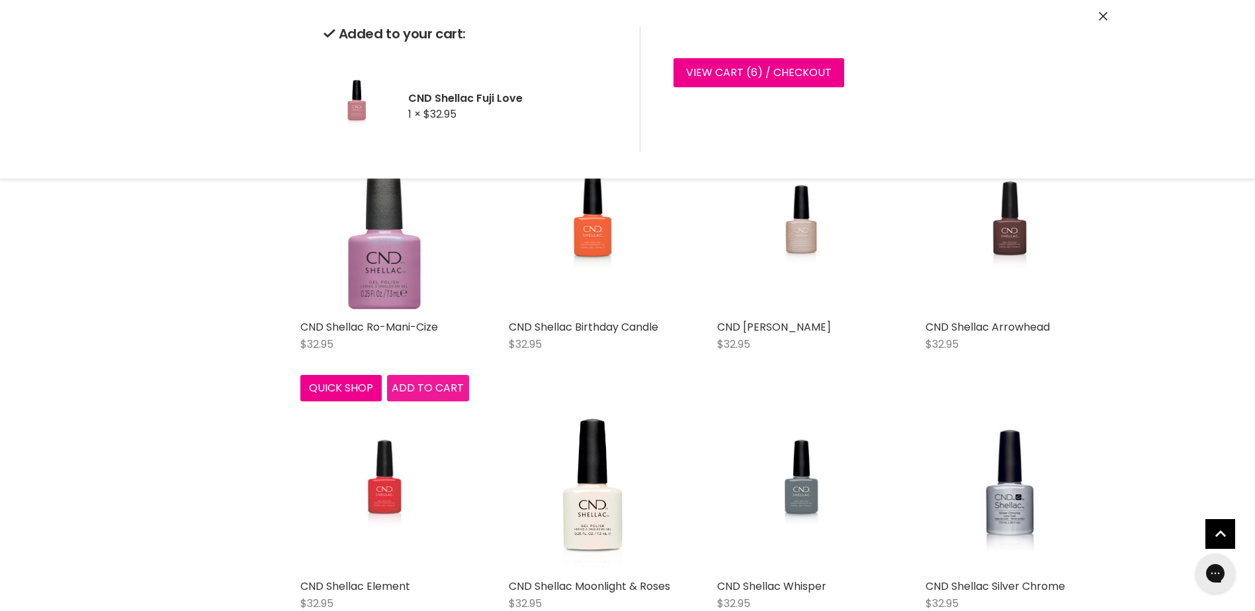
click at [426, 389] on span "Add to cart" at bounding box center [428, 387] width 72 height 15
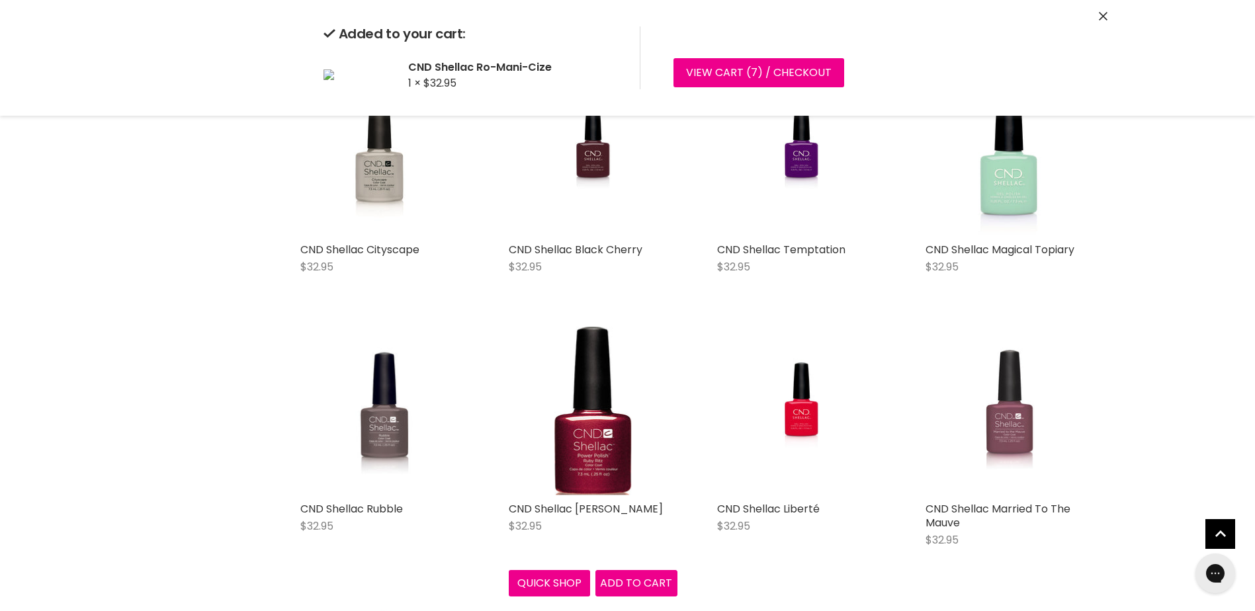
scroll to position [1852, 0]
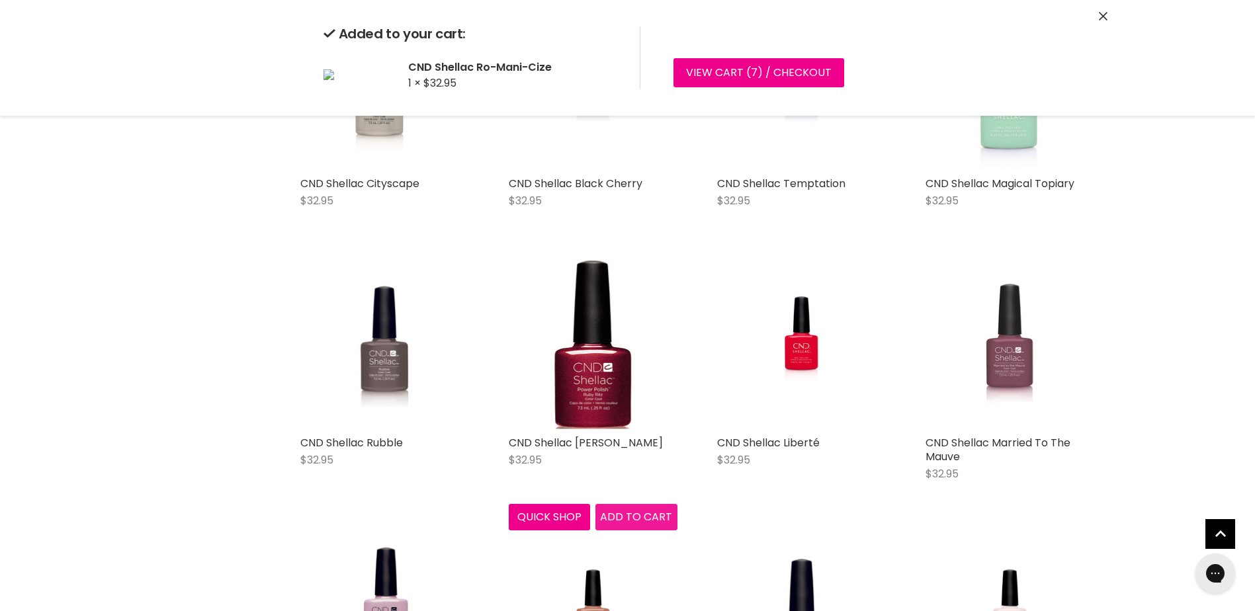
click at [634, 522] on span "Add to cart" at bounding box center [636, 516] width 72 height 15
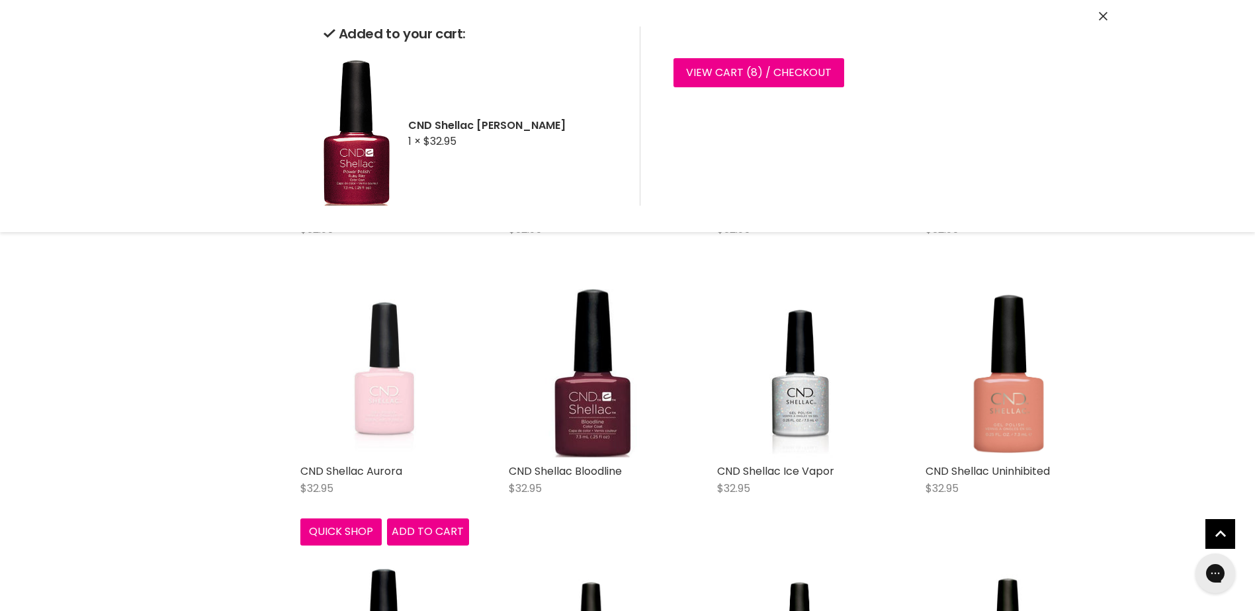
scroll to position [2646, 0]
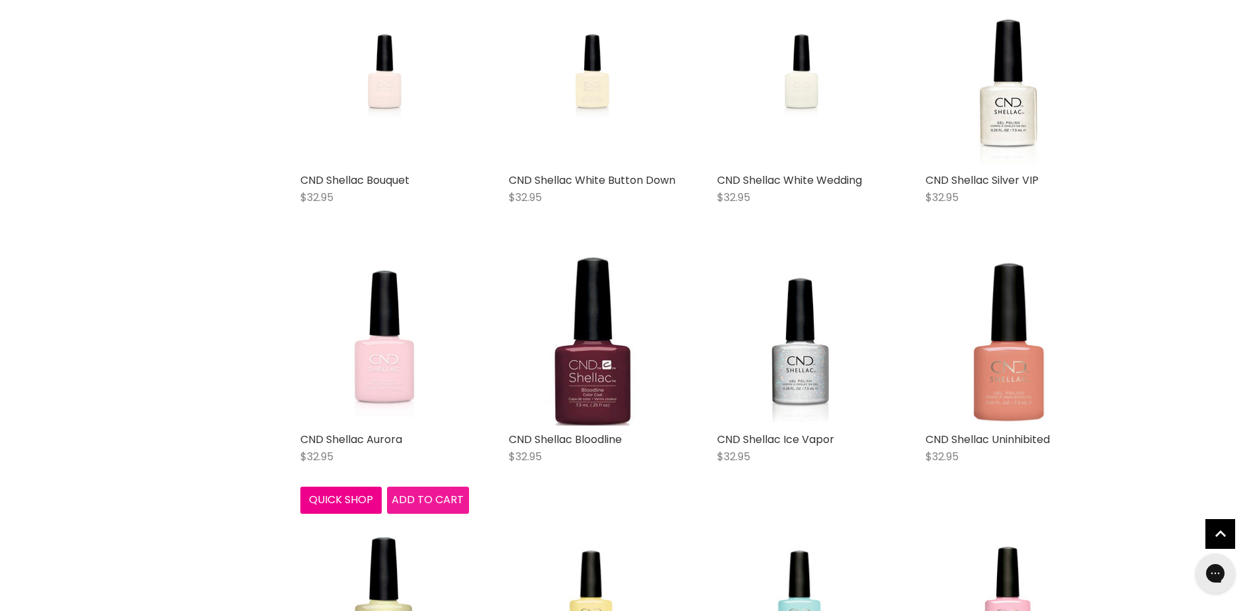
click at [432, 500] on span "Add to cart" at bounding box center [428, 499] width 72 height 15
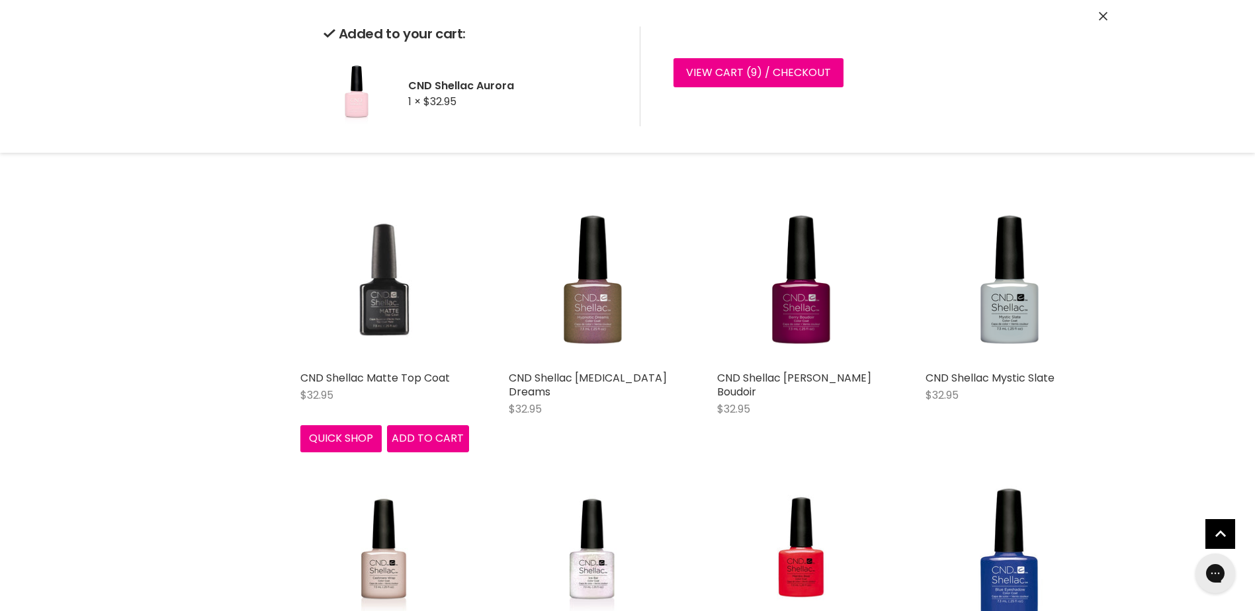
scroll to position [3506, 0]
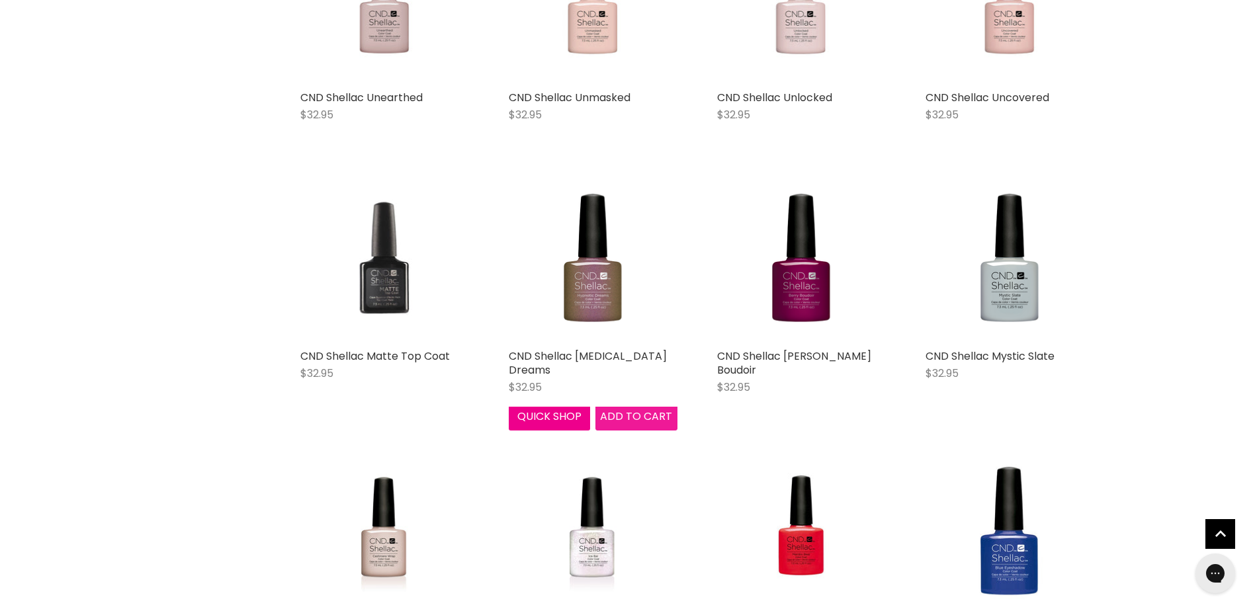
click at [628, 421] on span "Add to cart" at bounding box center [636, 416] width 72 height 15
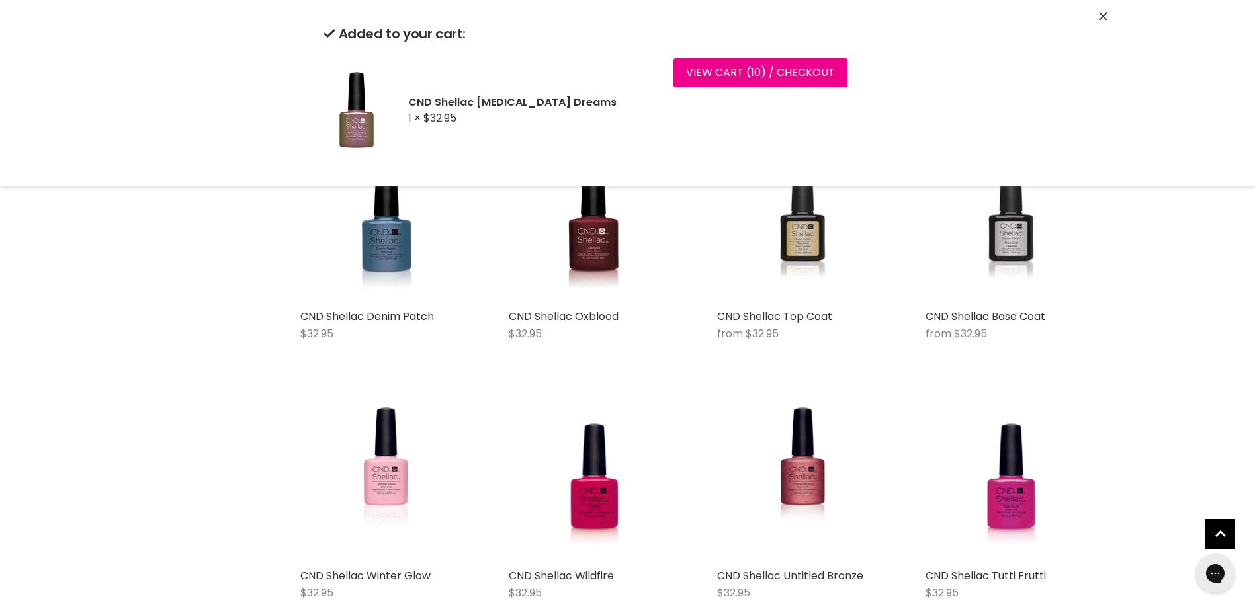
scroll to position [4365, 0]
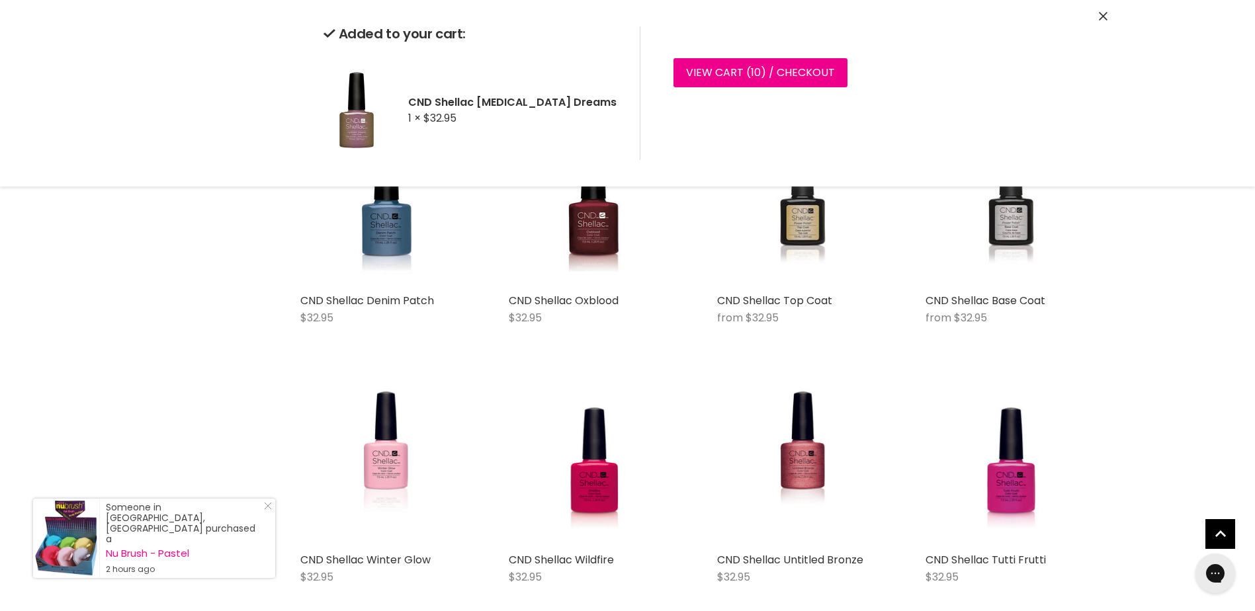
scroll to position [3770, 0]
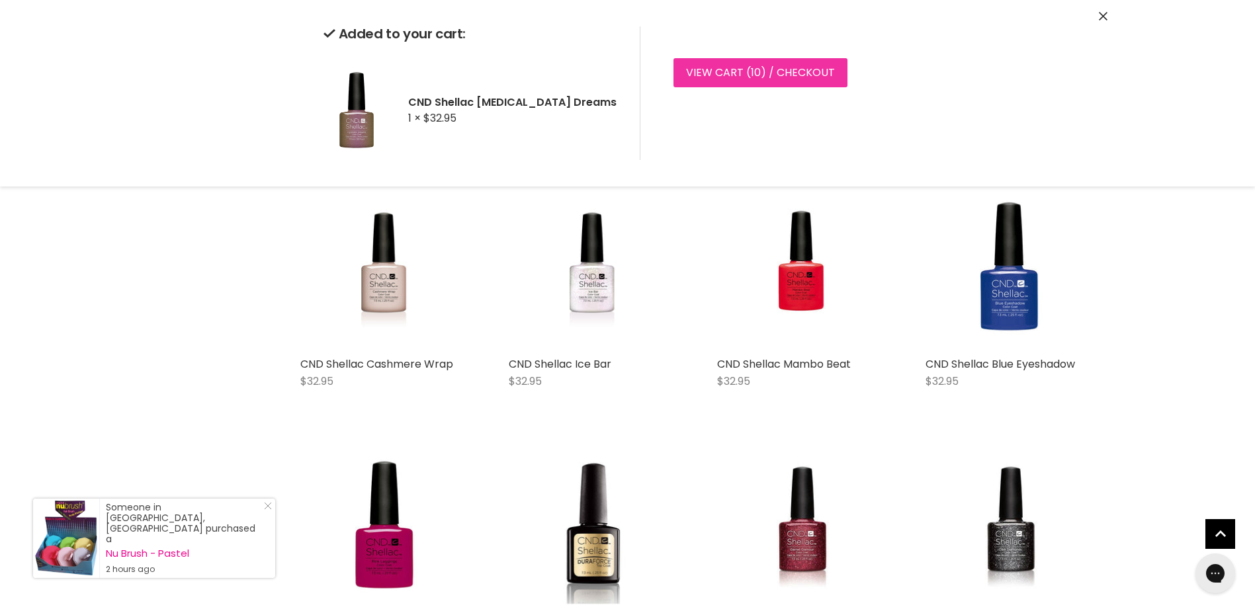
click at [755, 68] on span "10" at bounding box center [756, 72] width 10 height 15
